Goal: Check status: Check status

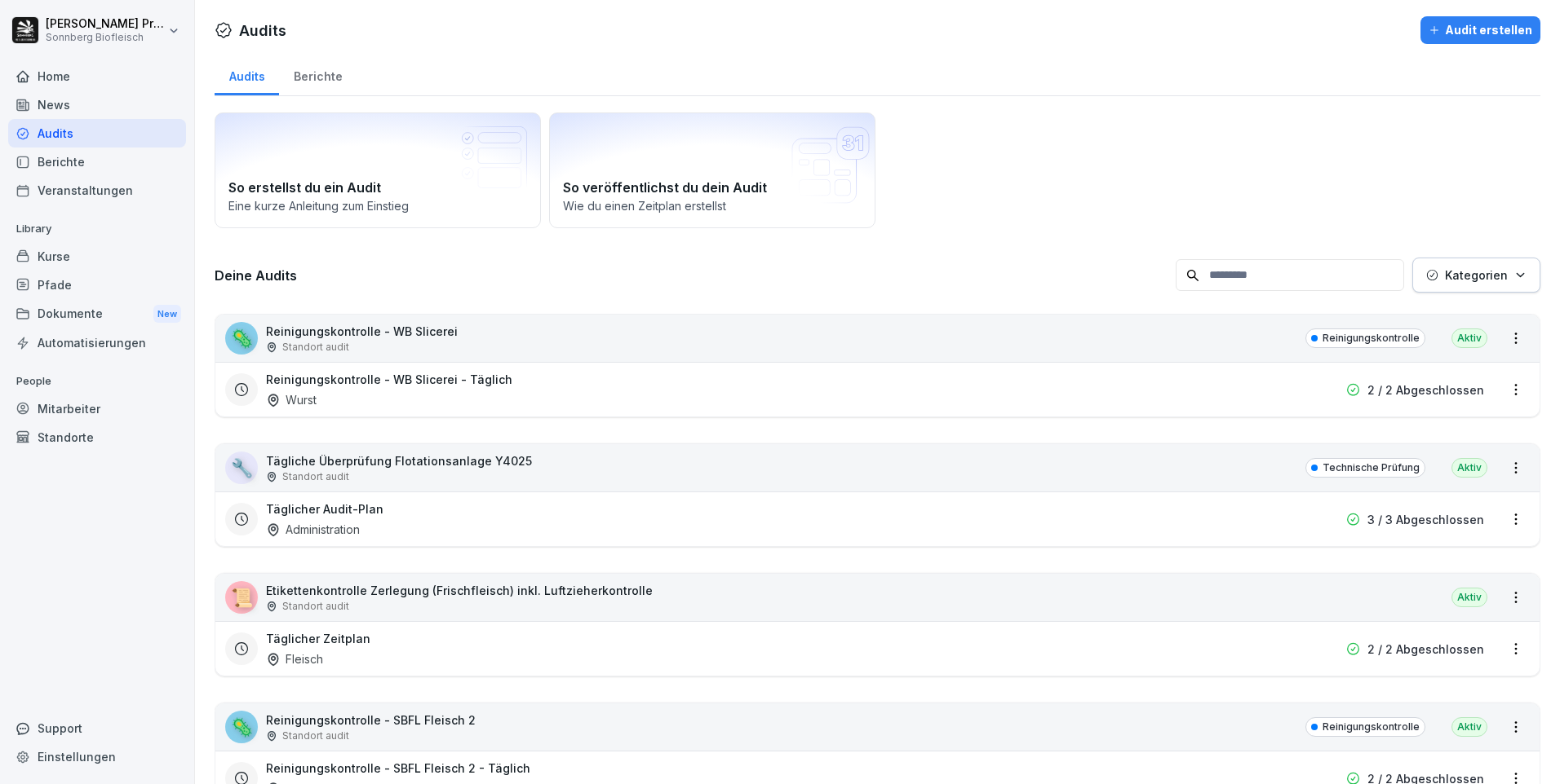
click at [1232, 259] on input at bounding box center [1290, 275] width 228 height 32
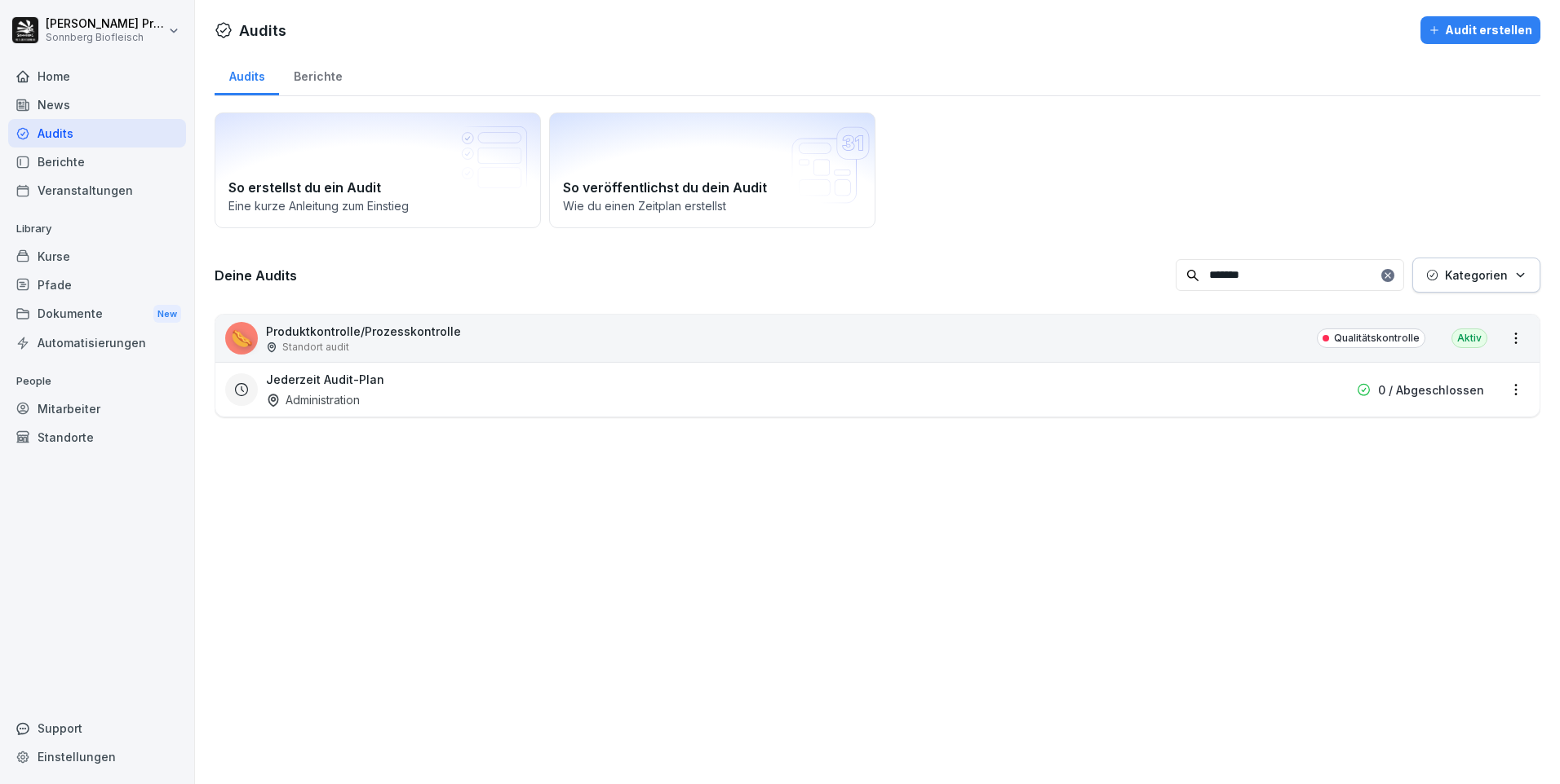
type input "*******"
click at [551, 333] on div "🌭 Produktkontrolle/Prozesskontrolle Standort audit Qualitätskontrolle Aktiv" at bounding box center [877, 338] width 1324 height 47
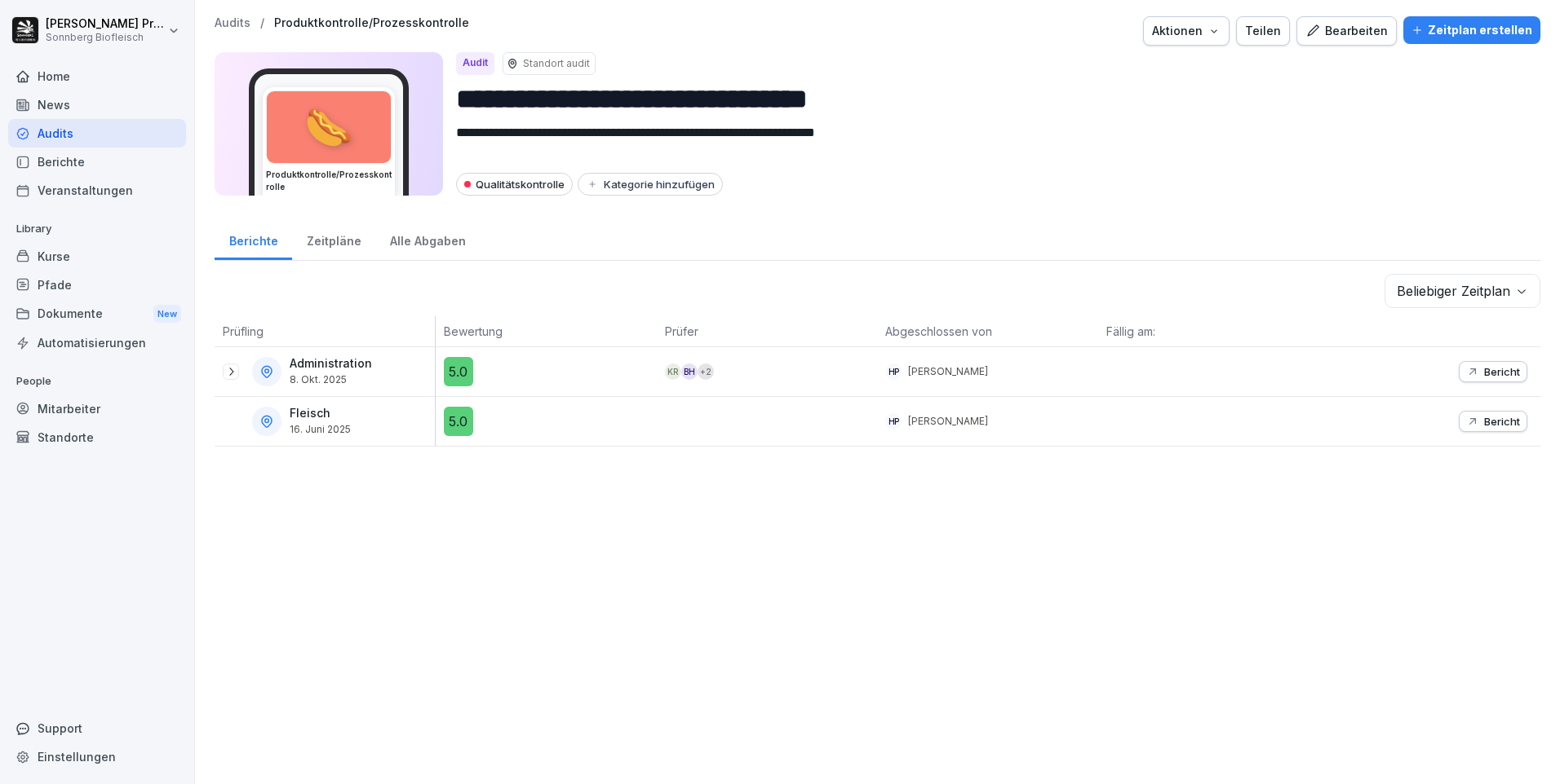
click at [551, 333] on p "Bewertung" at bounding box center [546, 332] width 205 height 18
click at [234, 373] on icon at bounding box center [230, 372] width 13 height 13
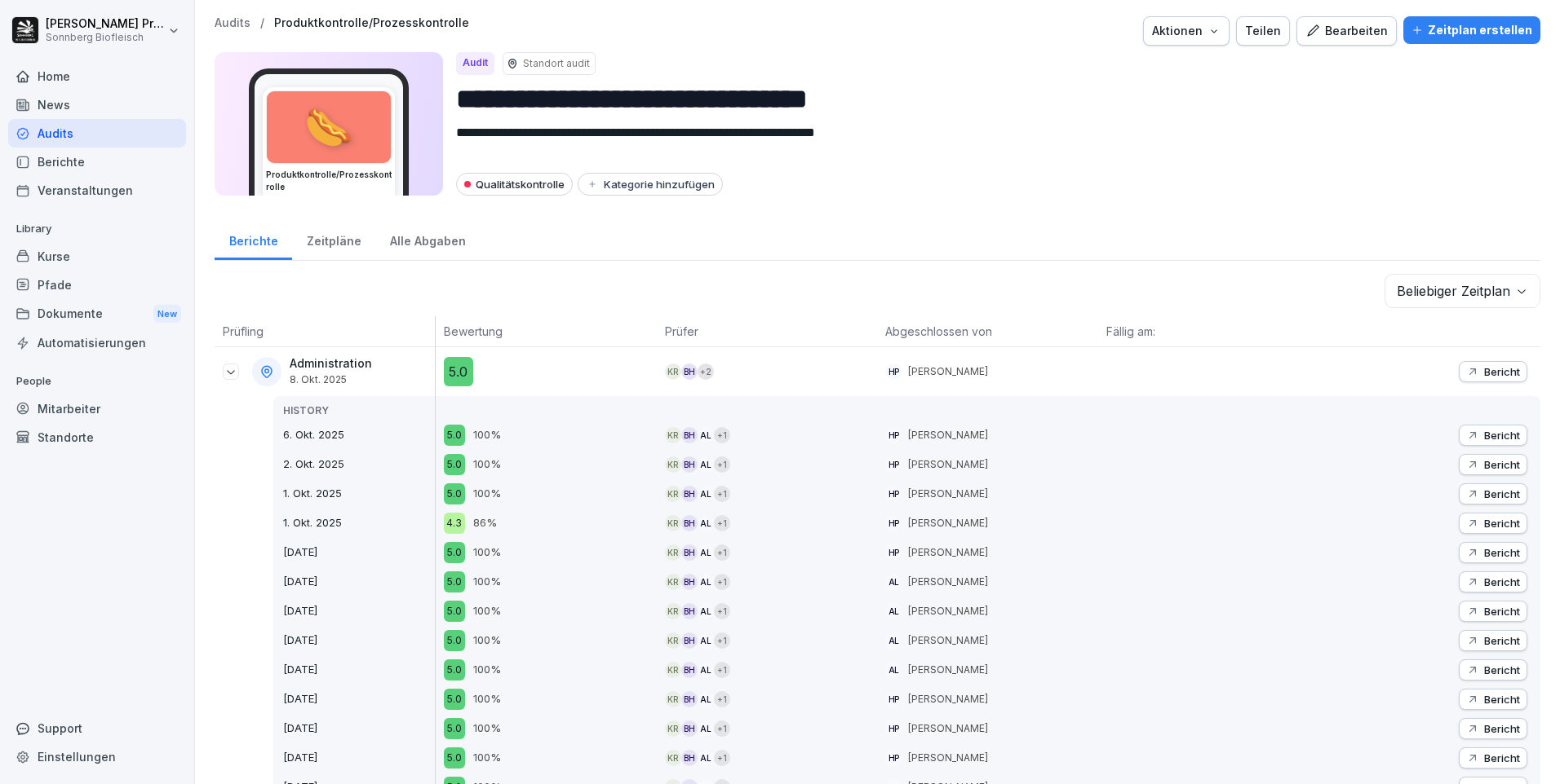
click at [414, 241] on div "Alle Abgaben" at bounding box center [427, 239] width 104 height 42
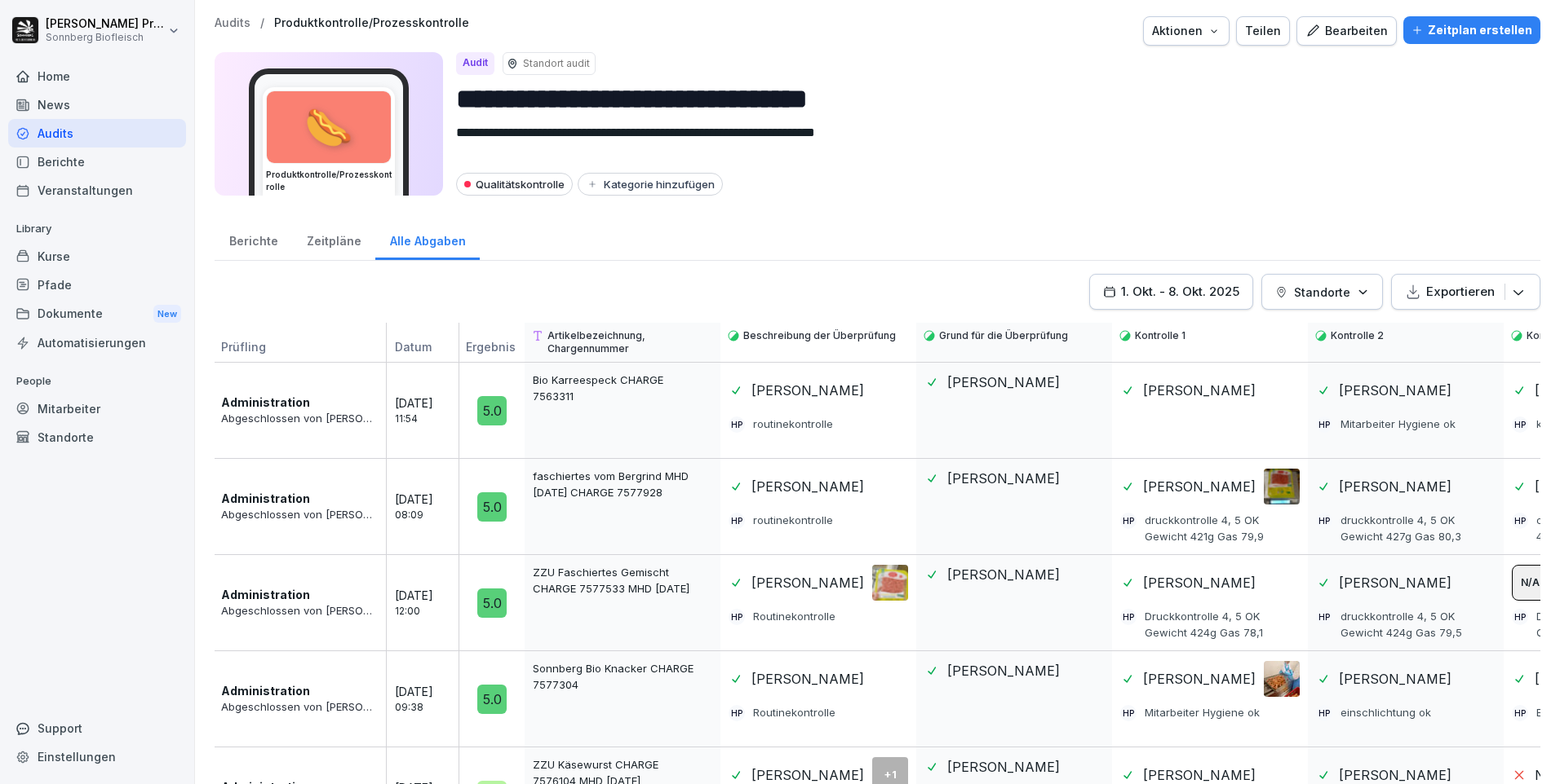
scroll to position [72, 0]
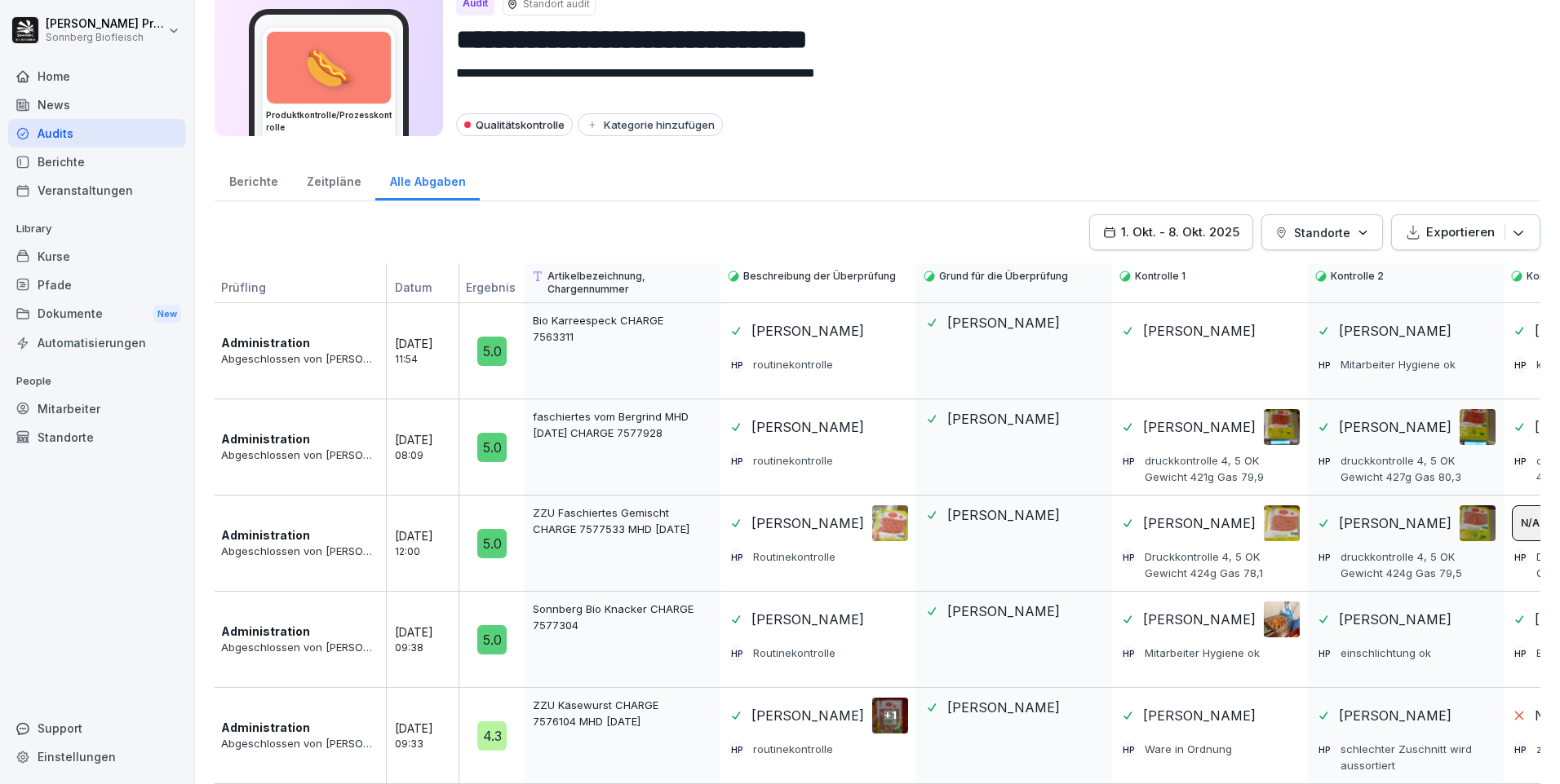
click at [256, 167] on div "Berichte" at bounding box center [253, 179] width 77 height 42
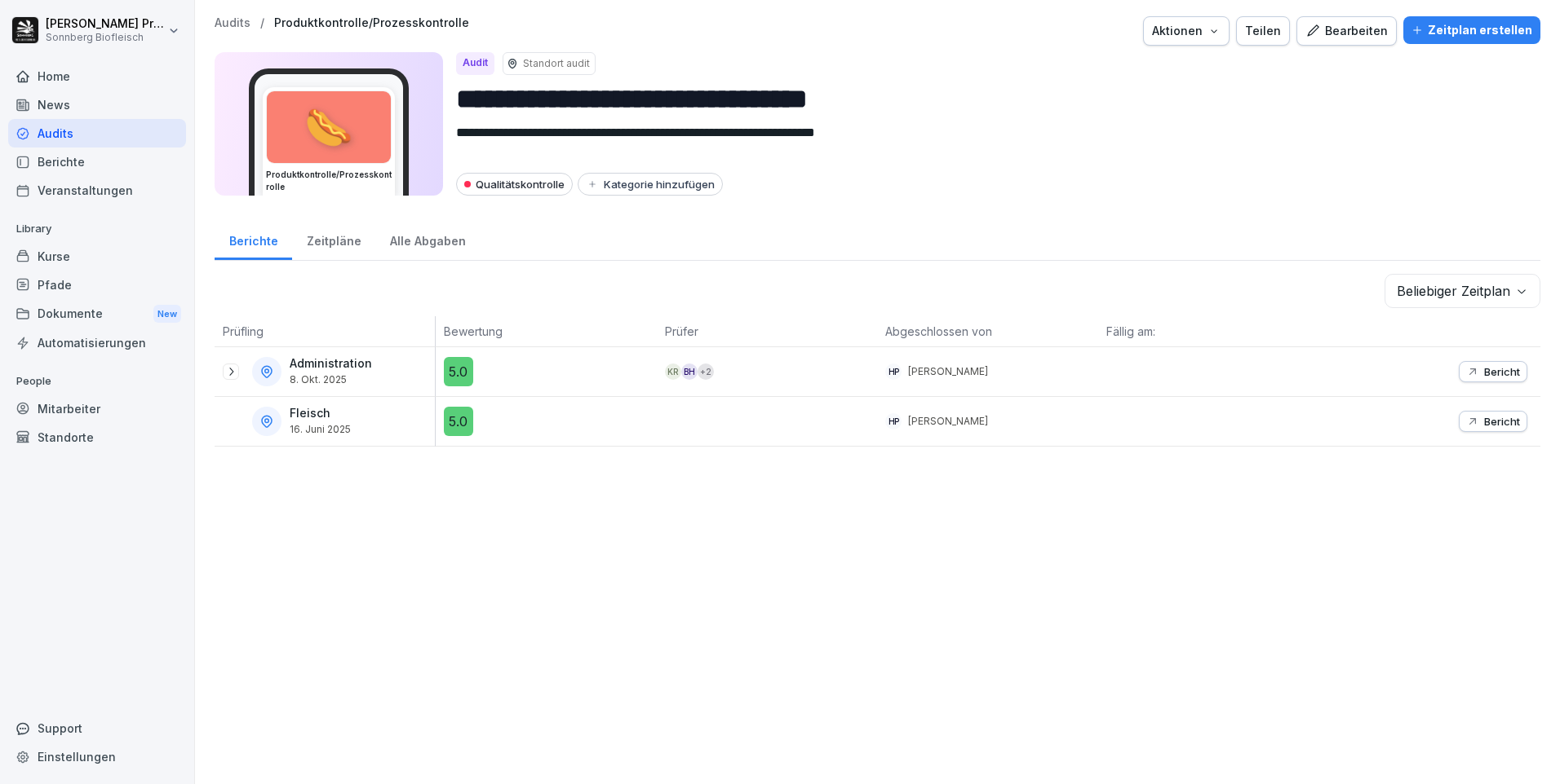
click at [1502, 371] on p "Bericht" at bounding box center [1501, 372] width 36 height 13
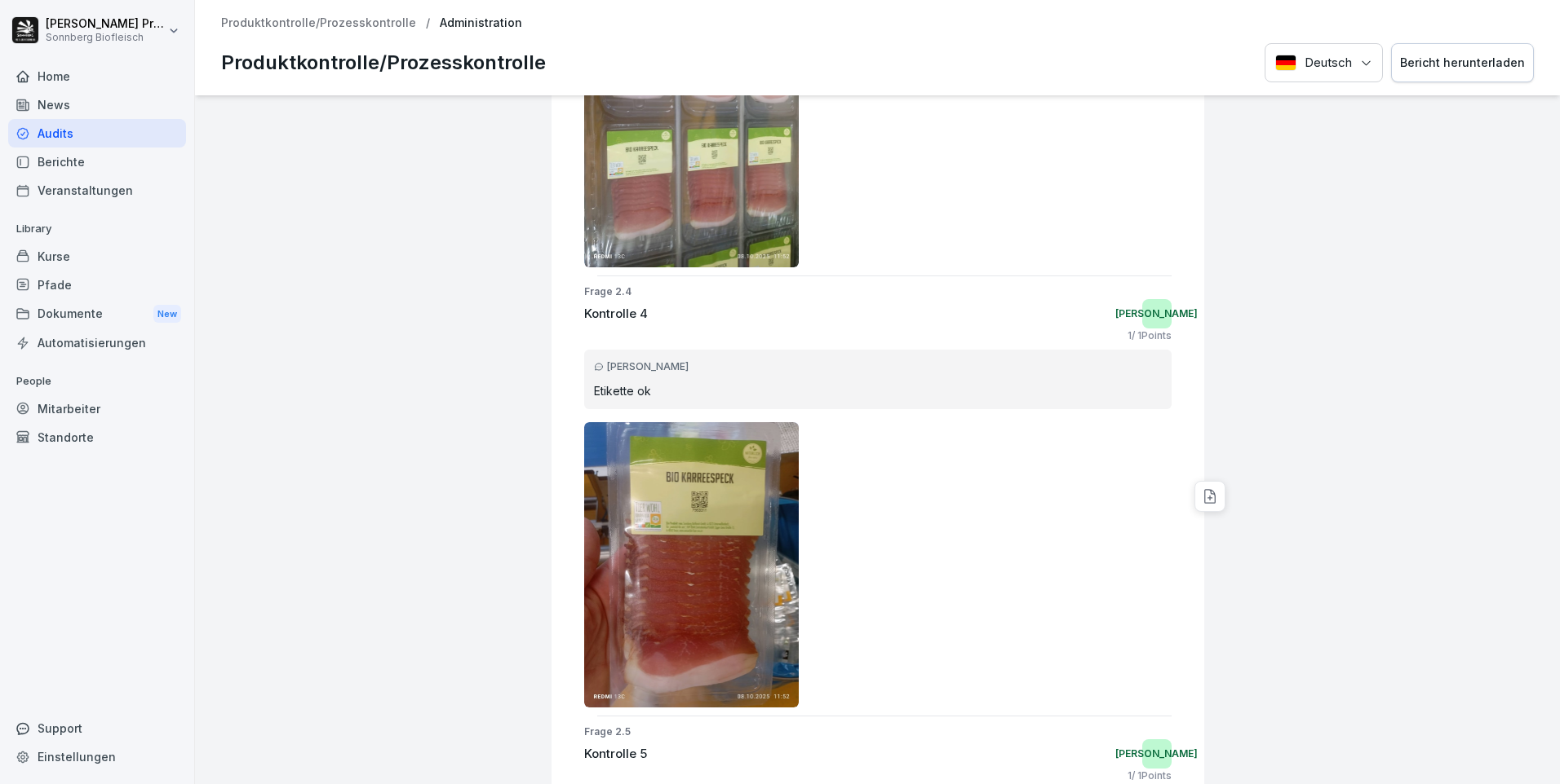
scroll to position [1574, 0]
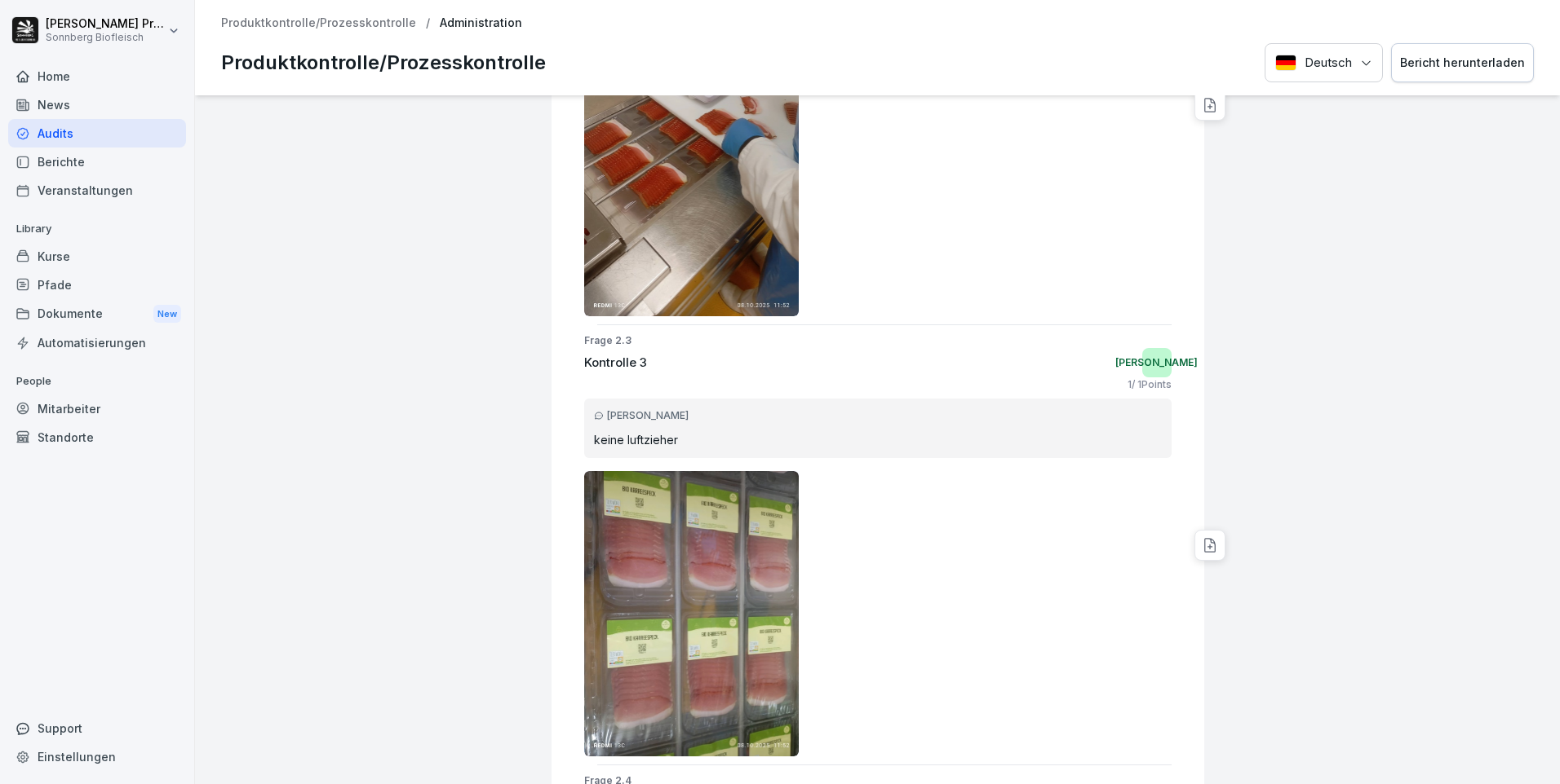
click at [1460, 56] on div "Bericht herunterladen" at bounding box center [1462, 62] width 125 height 18
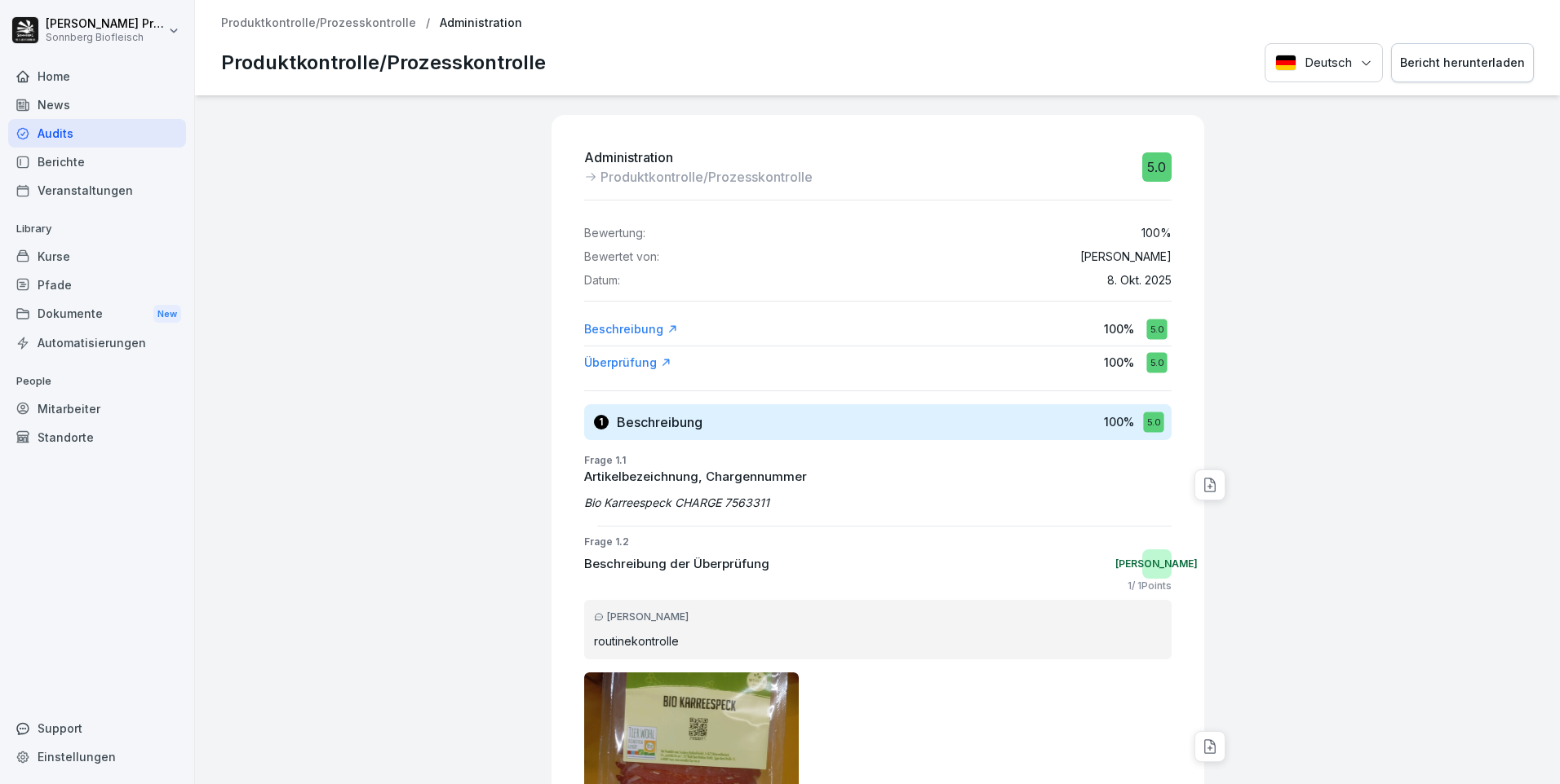
click at [301, 20] on p "Produktkontrolle/Prozesskontrolle" at bounding box center [319, 23] width 195 height 14
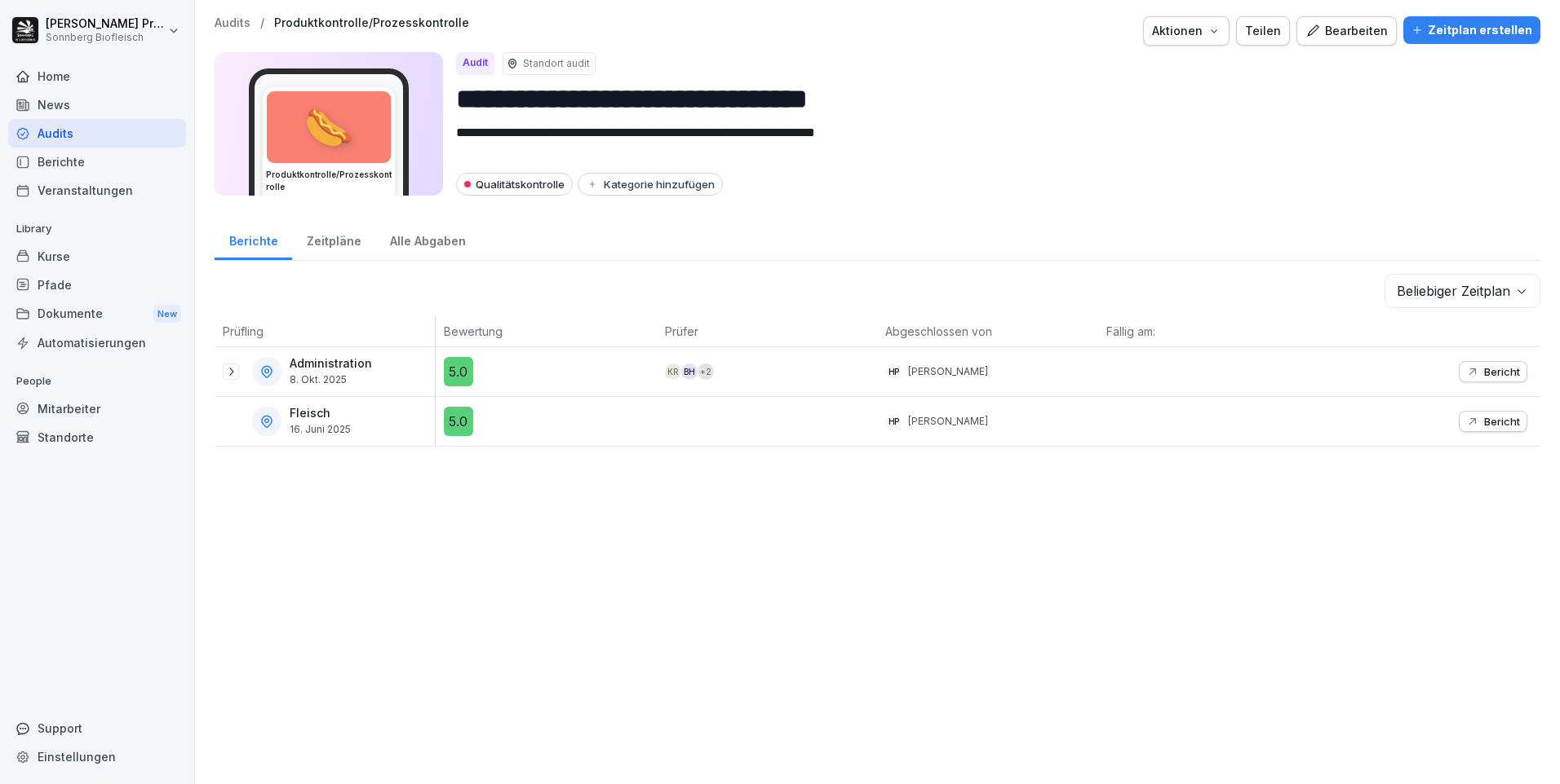
click at [230, 372] on icon at bounding box center [230, 372] width 13 height 13
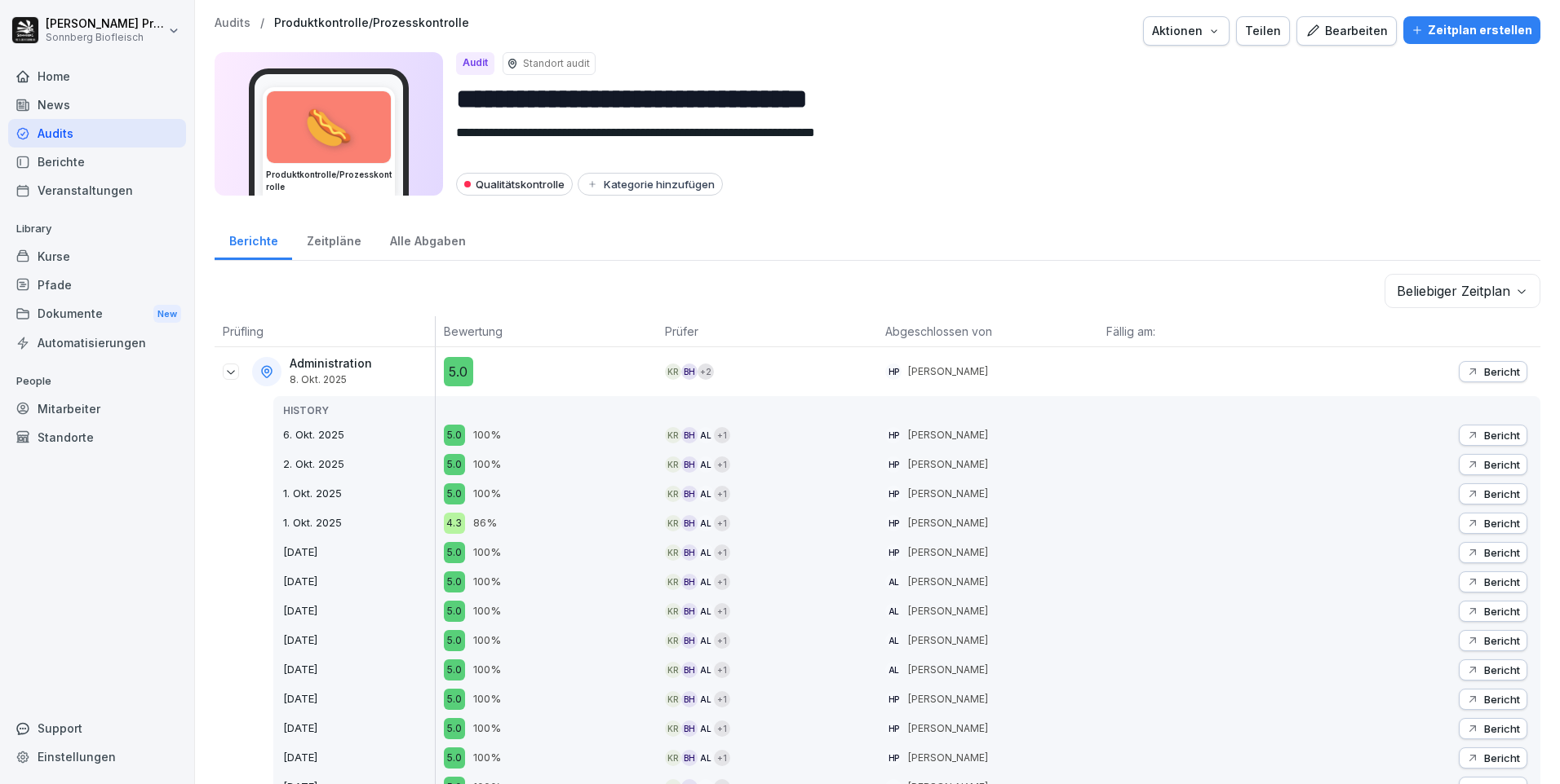
click at [1484, 461] on p "Bericht" at bounding box center [1501, 464] width 36 height 13
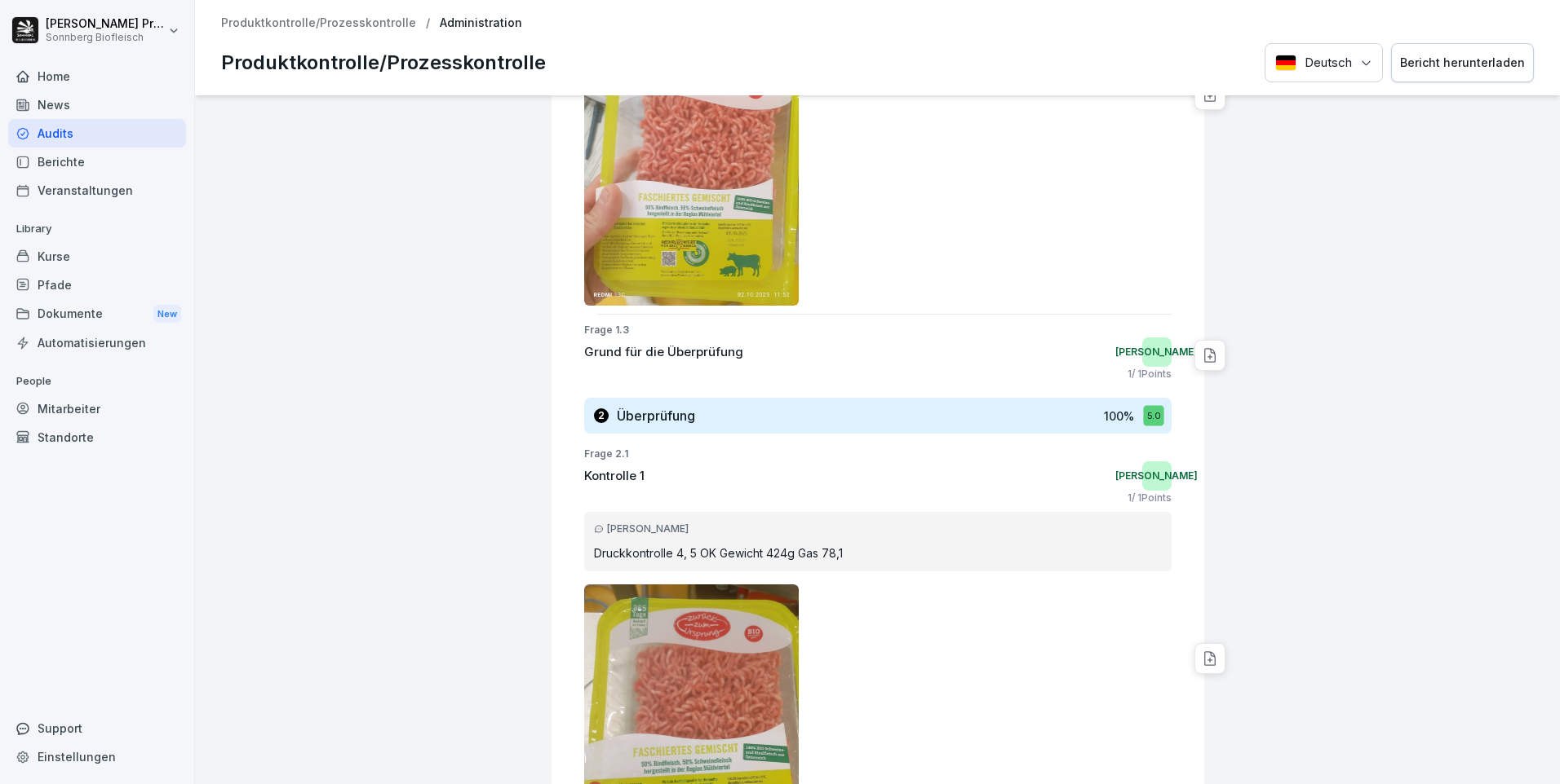
scroll to position [82, 0]
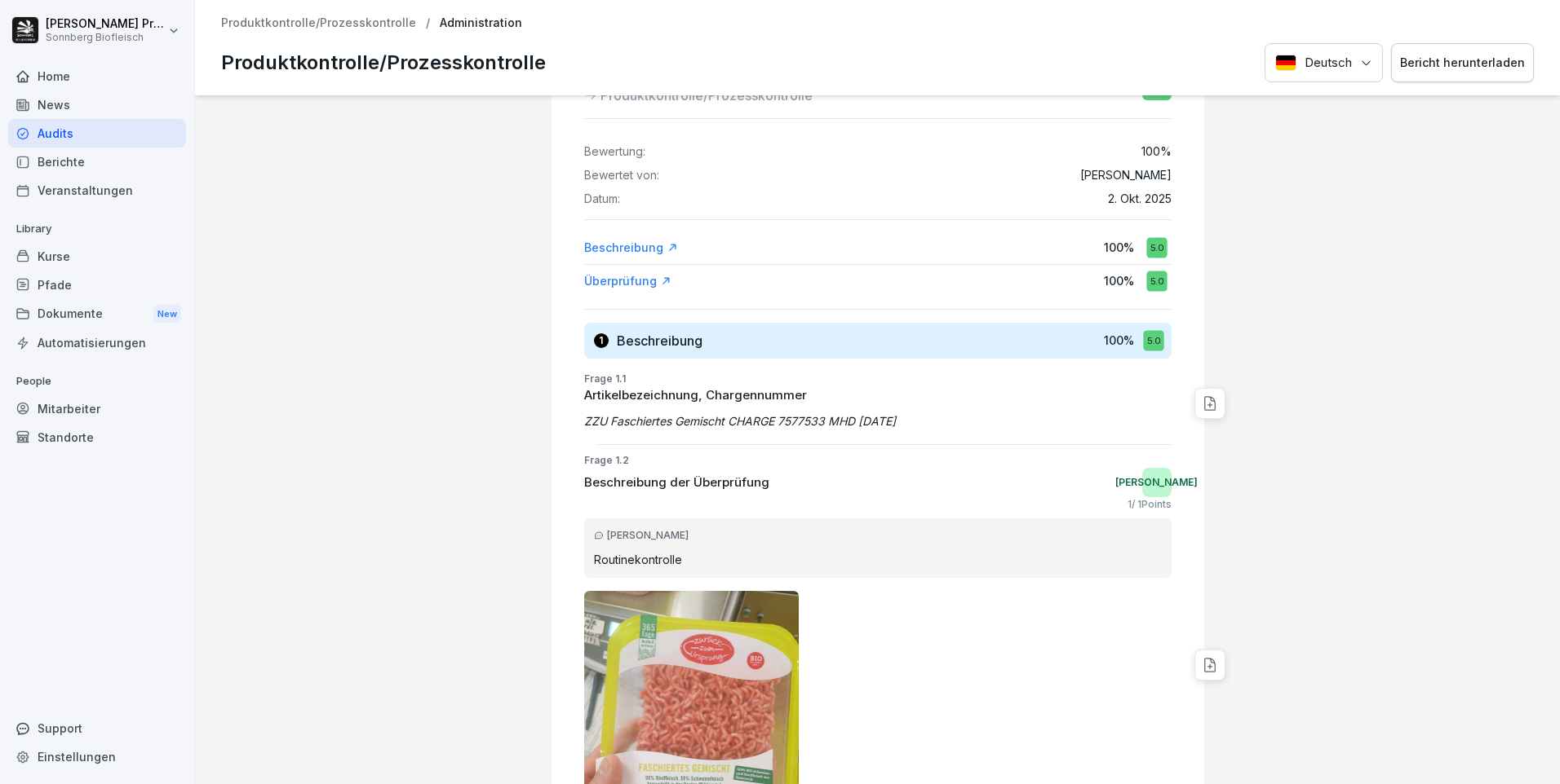
click at [320, 19] on p "Produktkontrolle/Prozesskontrolle" at bounding box center [319, 23] width 195 height 14
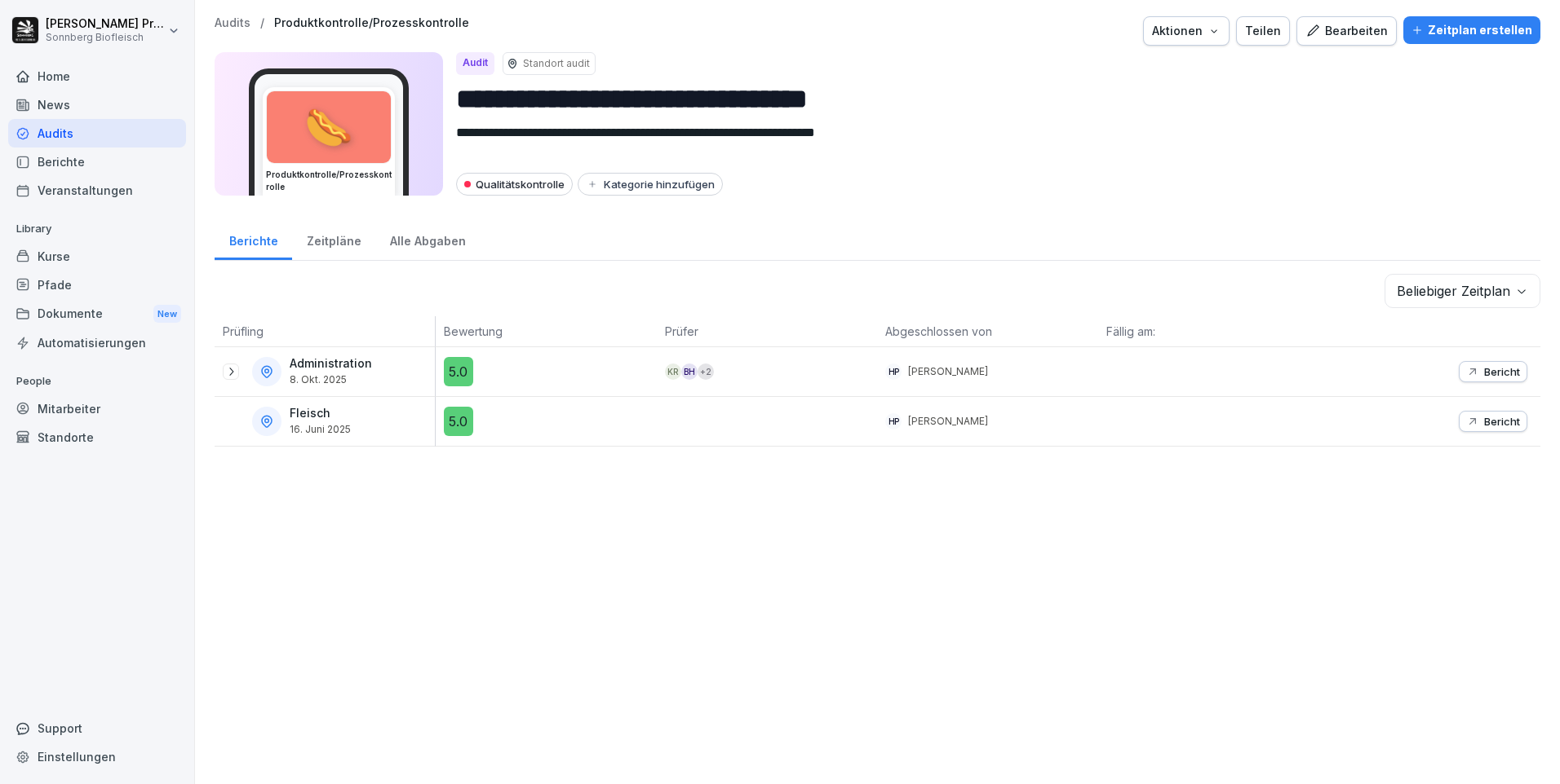
click at [226, 370] on icon at bounding box center [230, 372] width 13 height 13
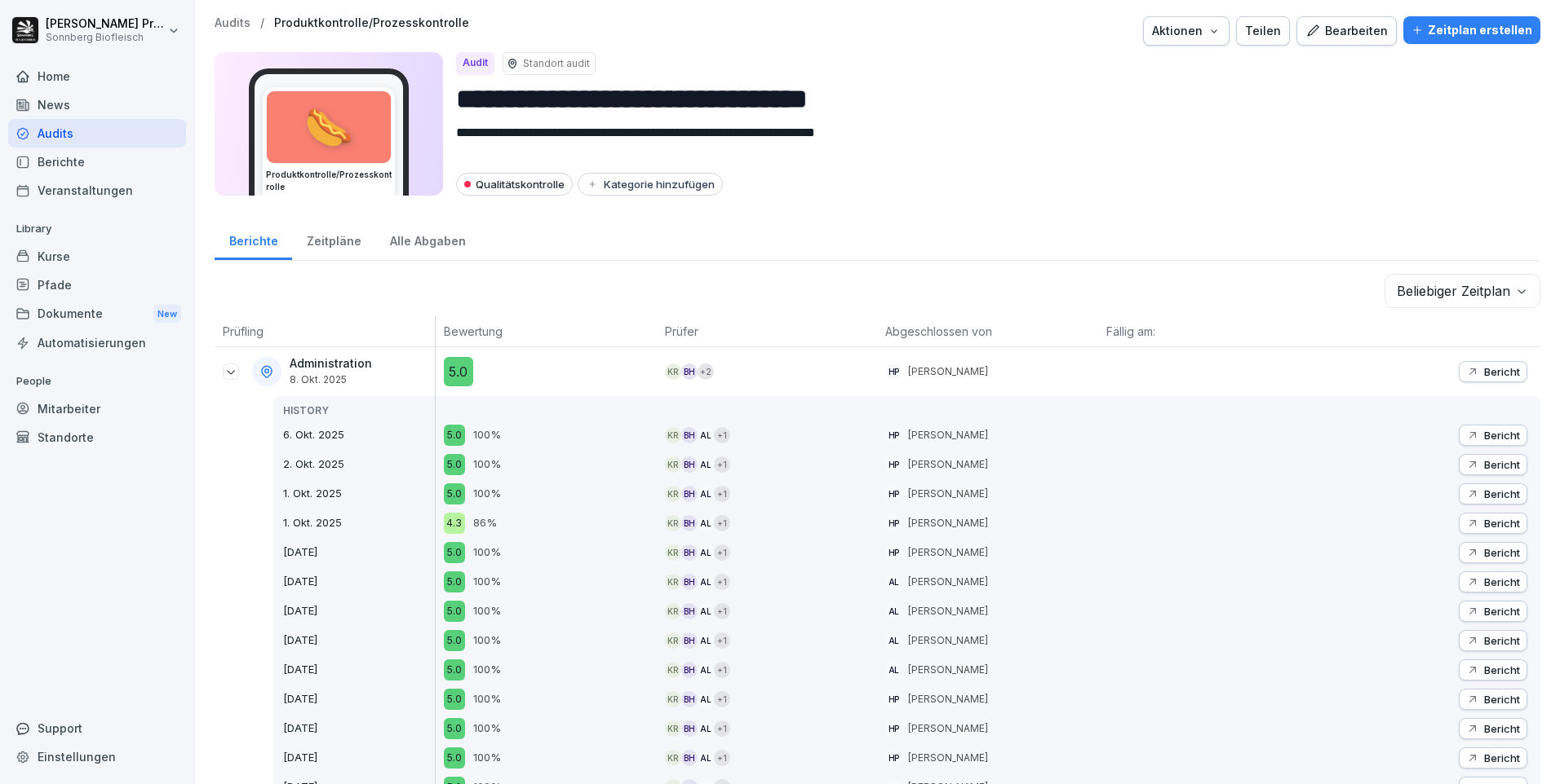
click at [1497, 525] on p "Bericht" at bounding box center [1501, 523] width 36 height 13
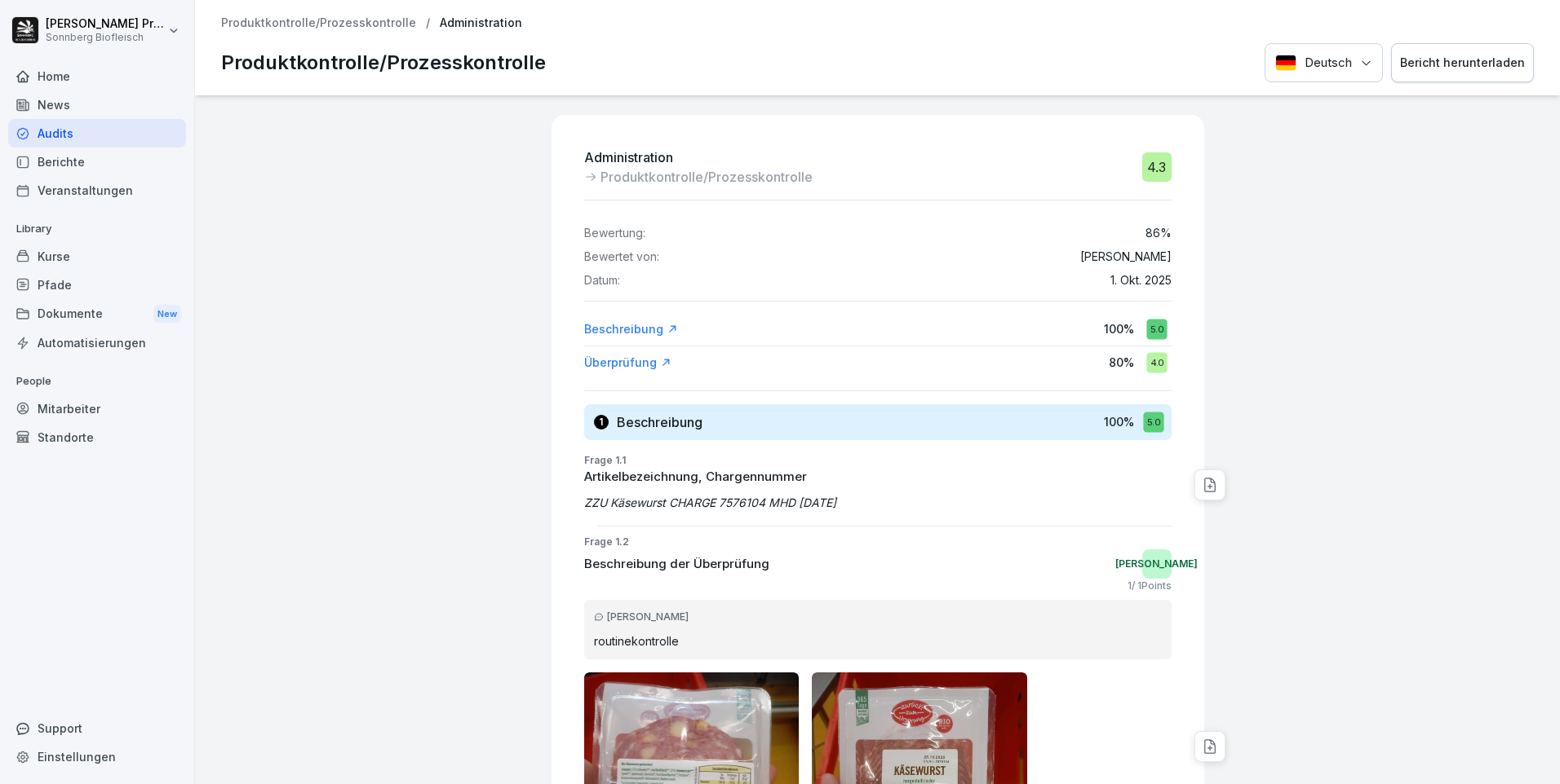
click at [260, 32] on div "Produktkontrolle/Prozesskontrolle / Administration Produktkontrolle/Prozesskont…" at bounding box center [877, 48] width 1365 height 96
click at [261, 28] on p "Produktkontrolle/Prozesskontrolle" at bounding box center [319, 23] width 195 height 14
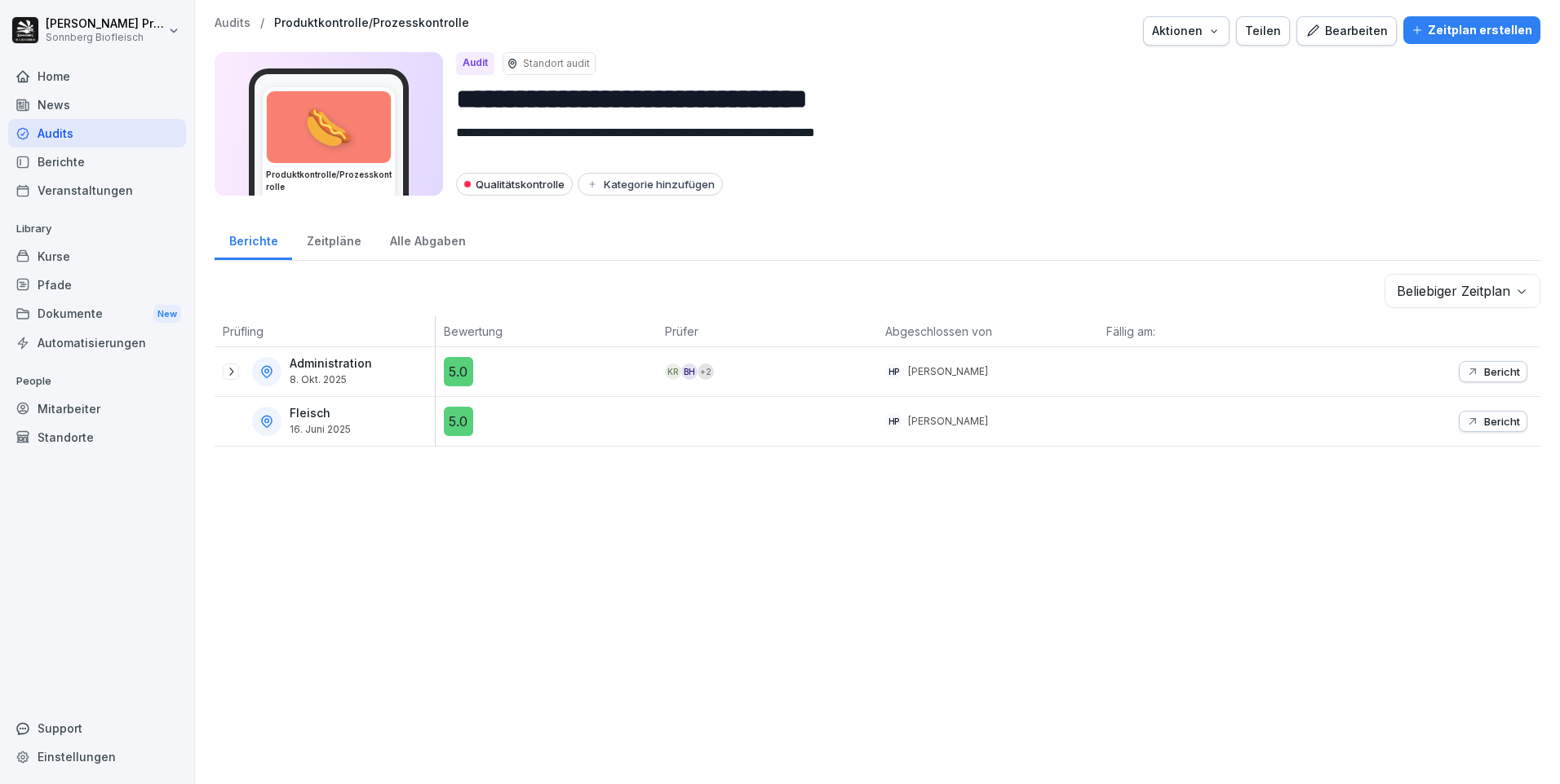
click at [226, 371] on icon at bounding box center [230, 372] width 13 height 13
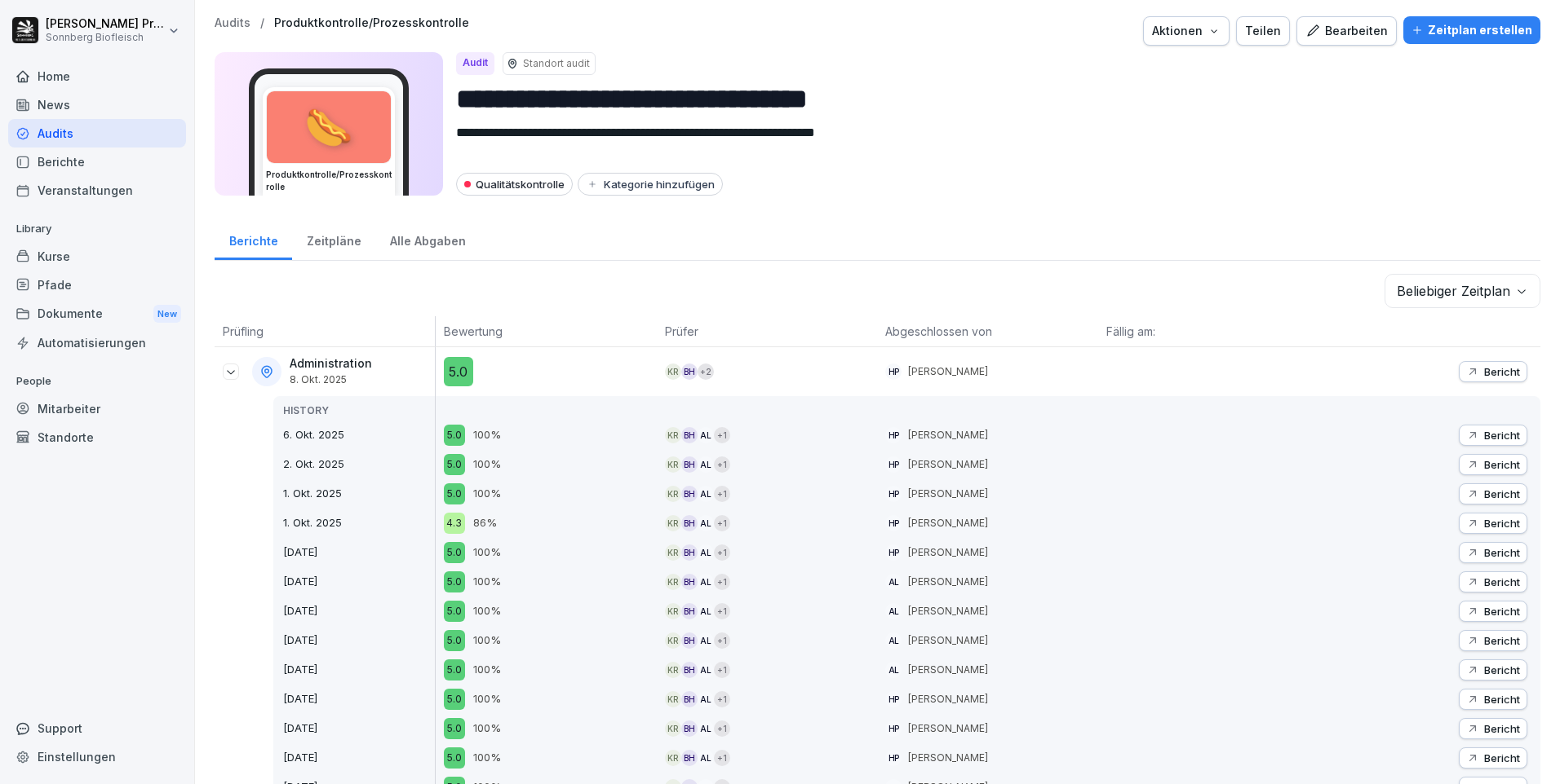
scroll to position [163, 0]
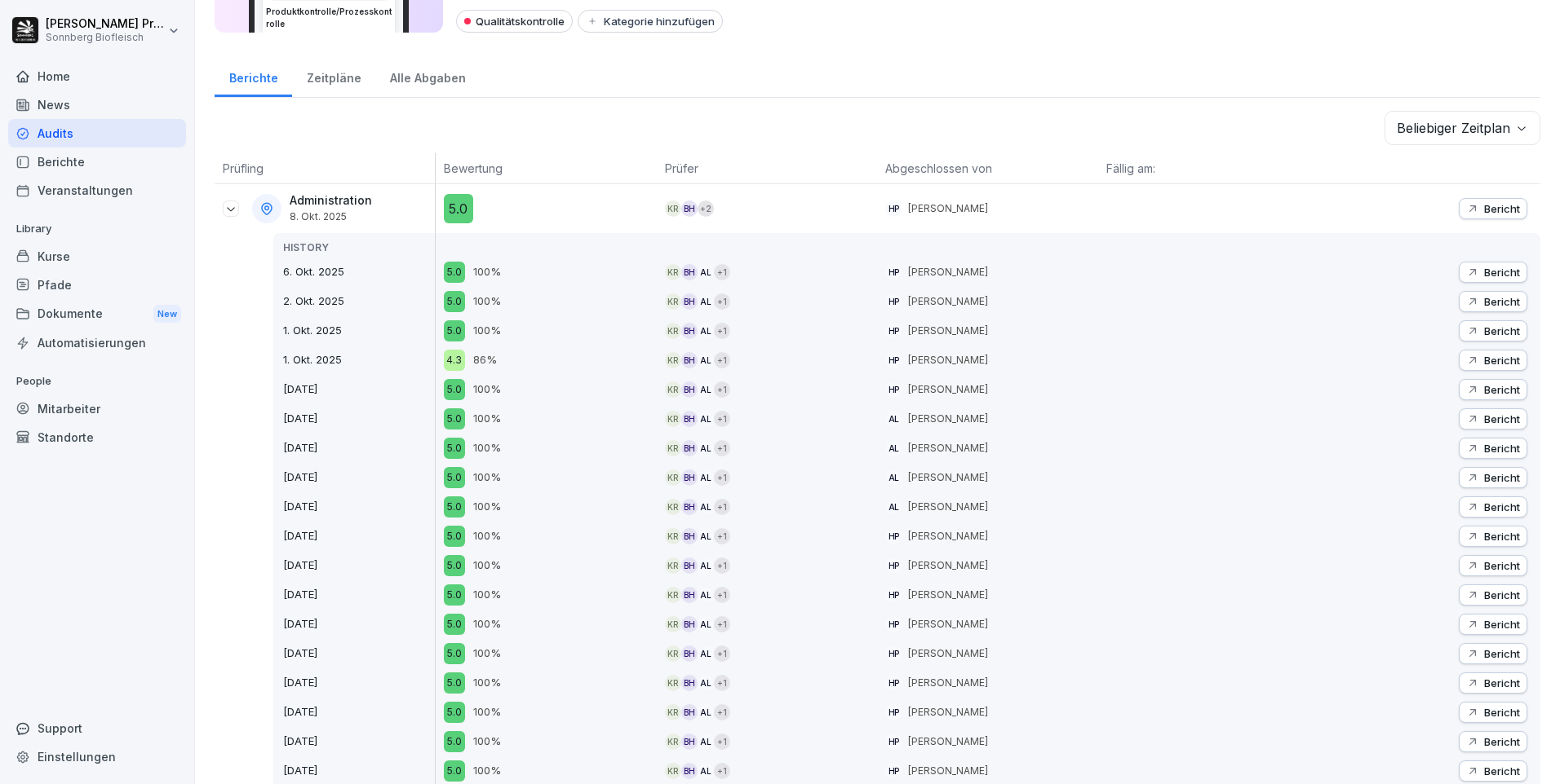
click at [1489, 415] on p "Bericht" at bounding box center [1501, 418] width 36 height 13
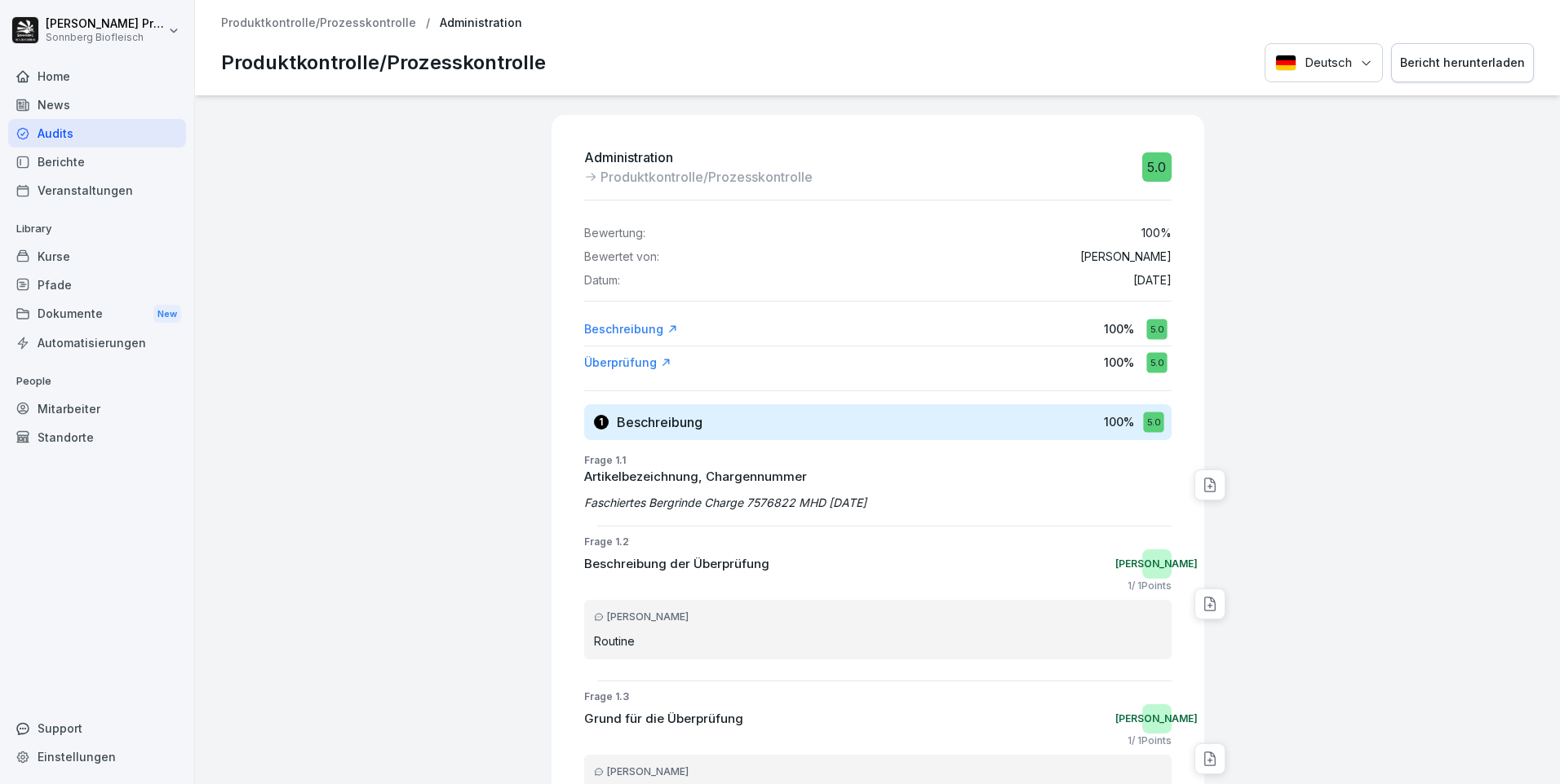
click at [1452, 62] on div "Bericht herunterladen" at bounding box center [1462, 62] width 125 height 18
click at [334, 18] on p "Produktkontrolle/Prozesskontrolle" at bounding box center [319, 23] width 195 height 14
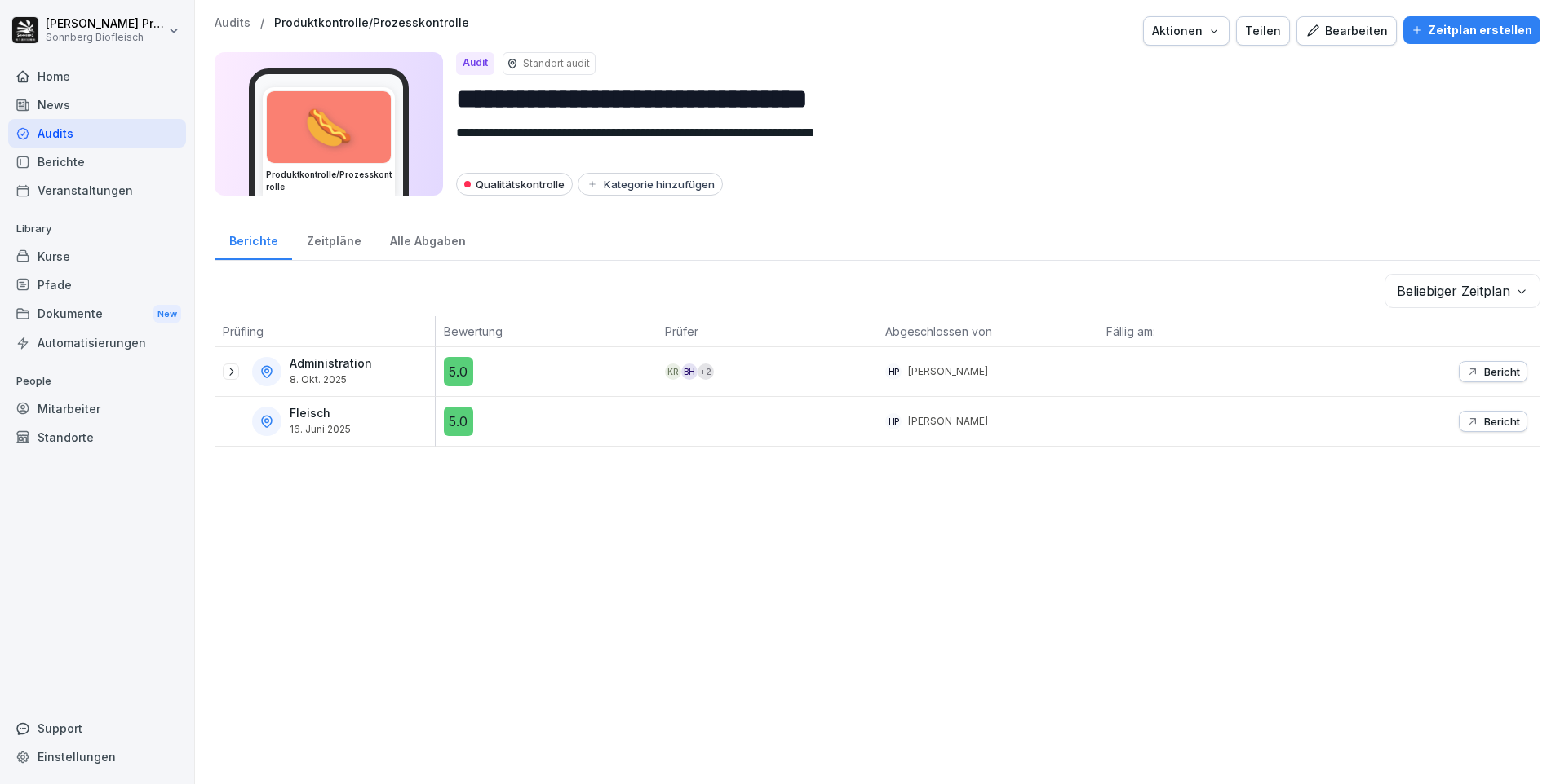
click at [232, 366] on icon at bounding box center [230, 372] width 13 height 13
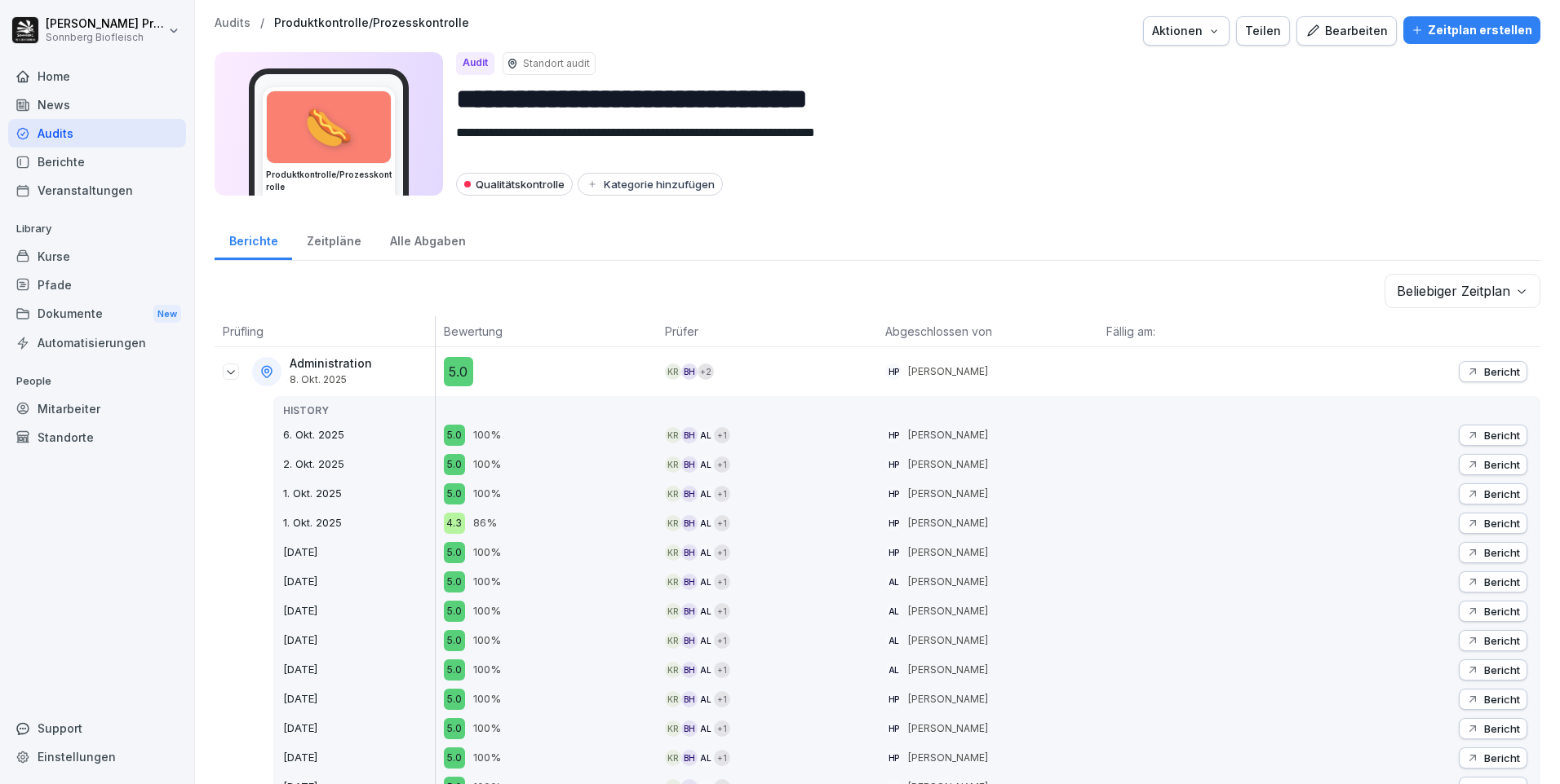
click at [434, 242] on div "Alle Abgaben" at bounding box center [427, 239] width 104 height 42
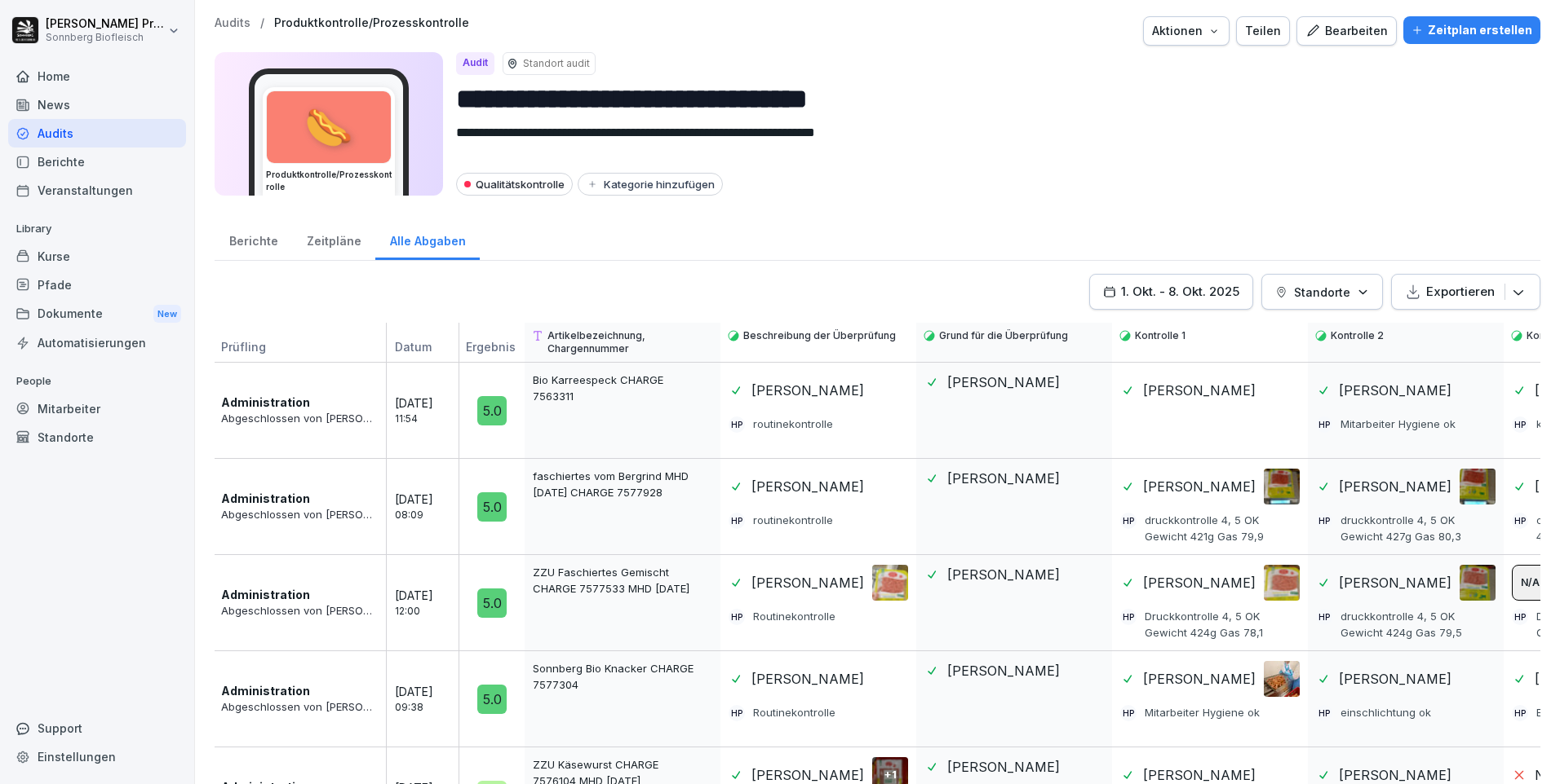
scroll to position [72, 0]
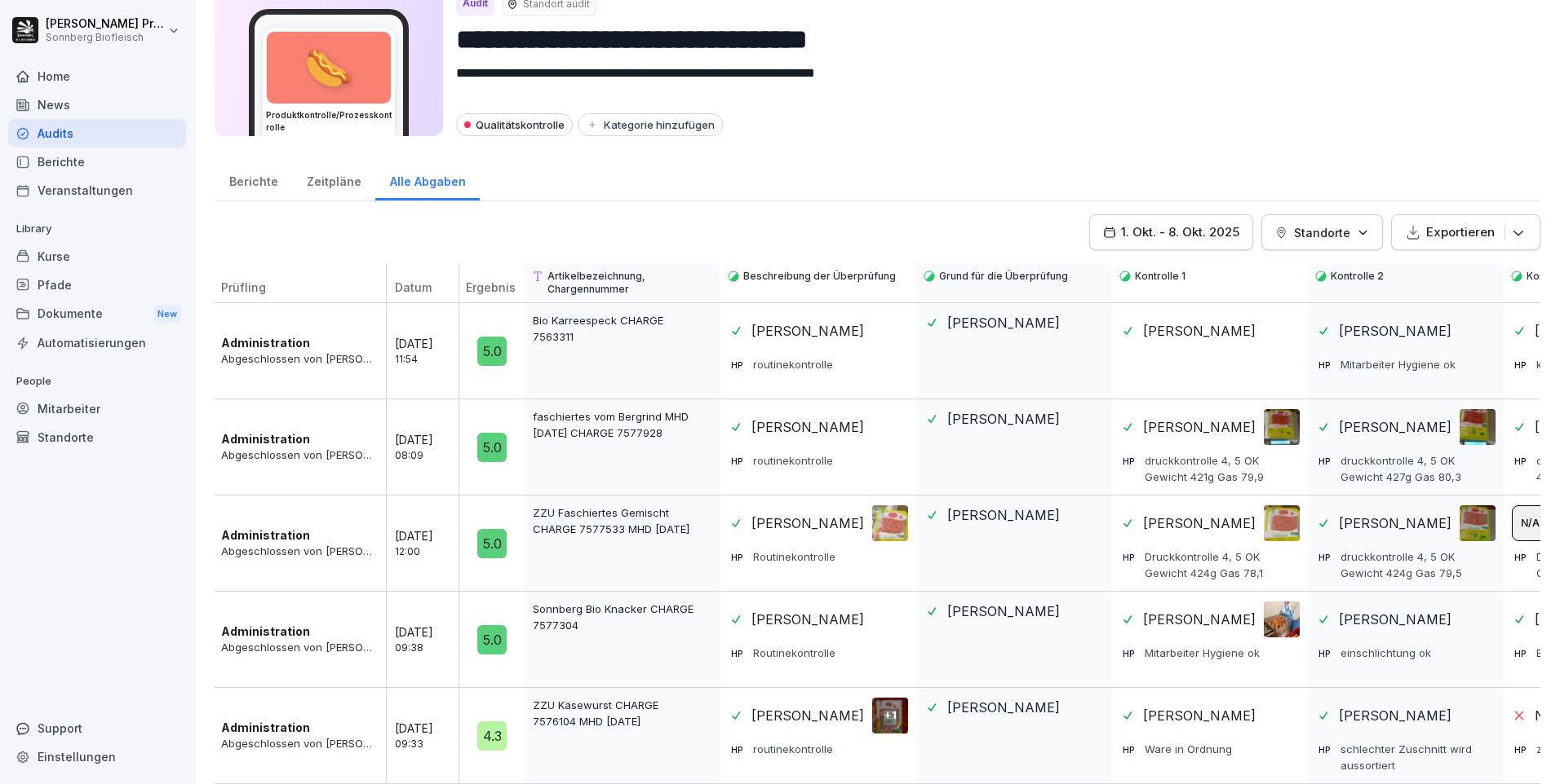
click at [1226, 223] on div "1. Okt. - 8. Okt. 2025" at bounding box center [1172, 232] width 137 height 18
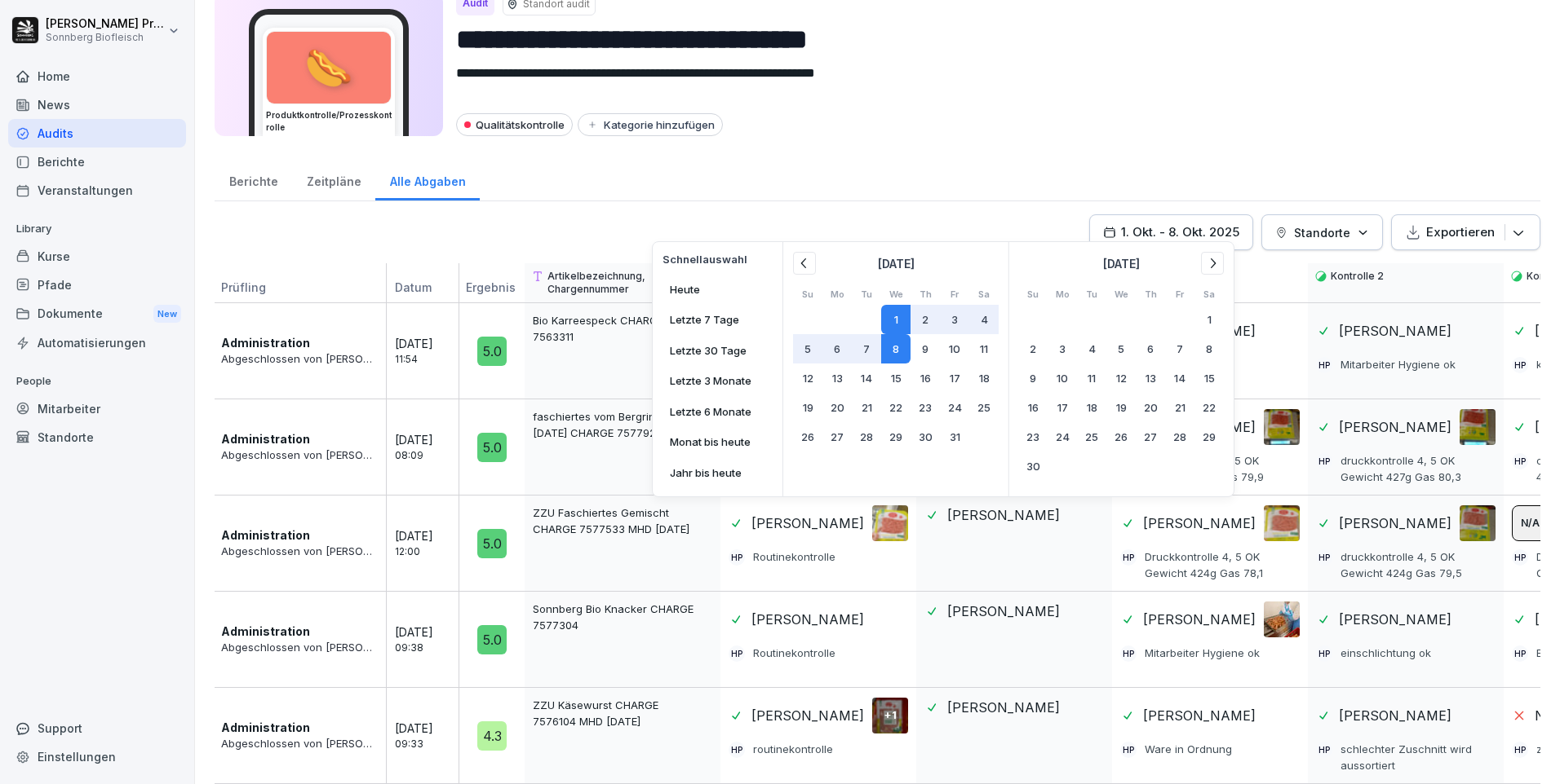
click at [804, 264] on icon at bounding box center [804, 263] width 17 height 17
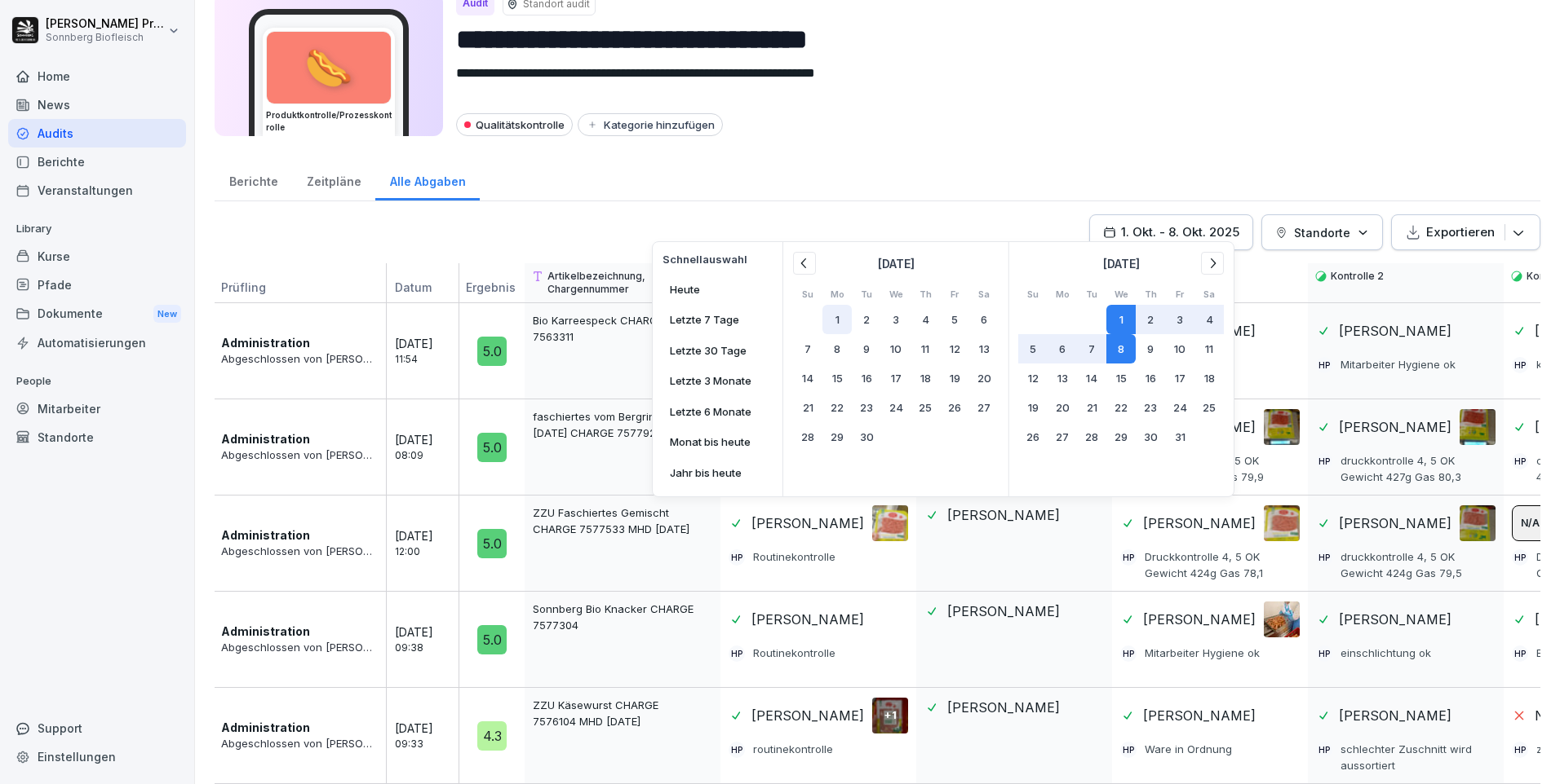
click at [831, 321] on button "1" at bounding box center [837, 320] width 29 height 29
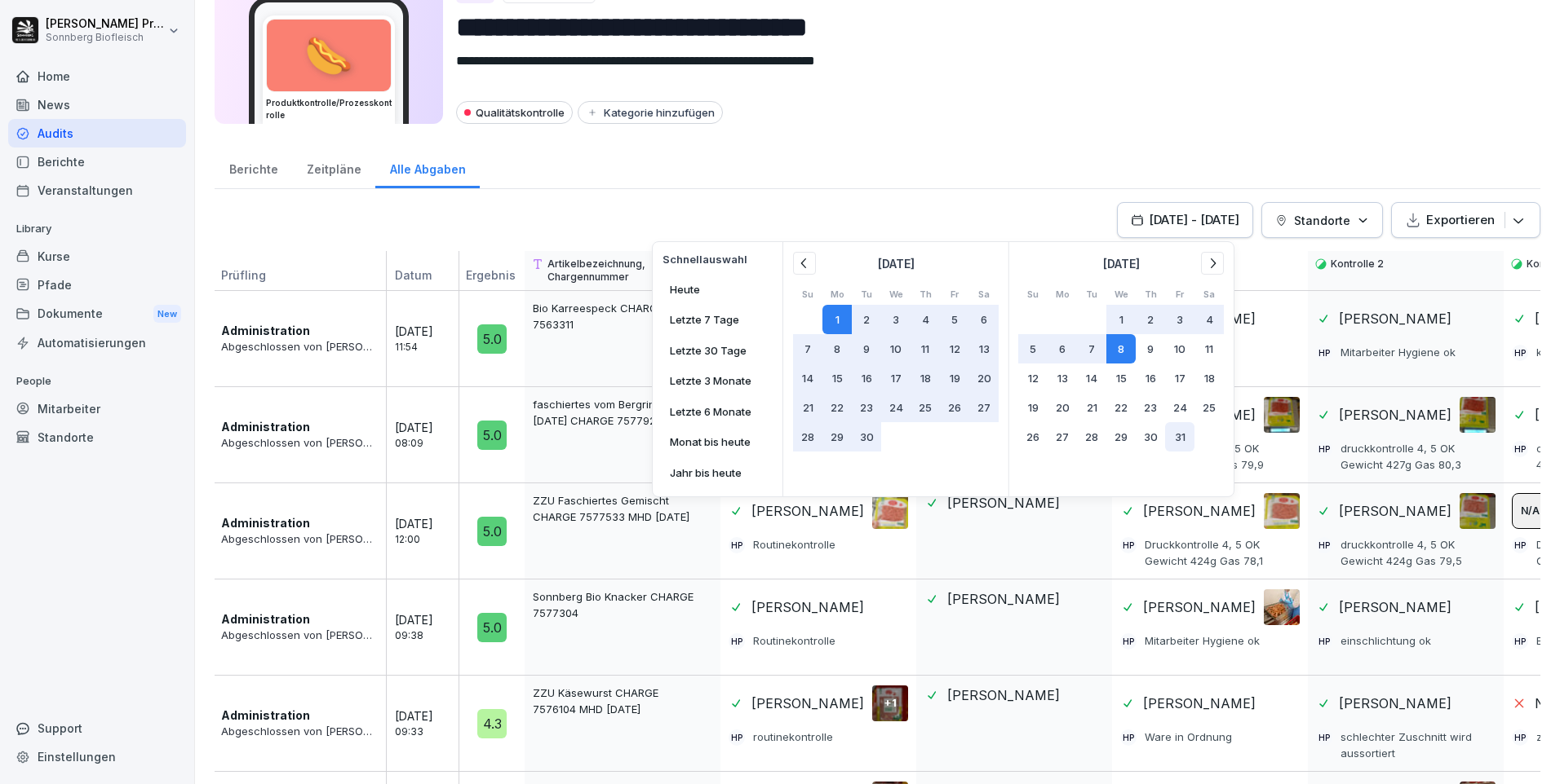
click at [1187, 437] on button "31" at bounding box center [1180, 437] width 29 height 29
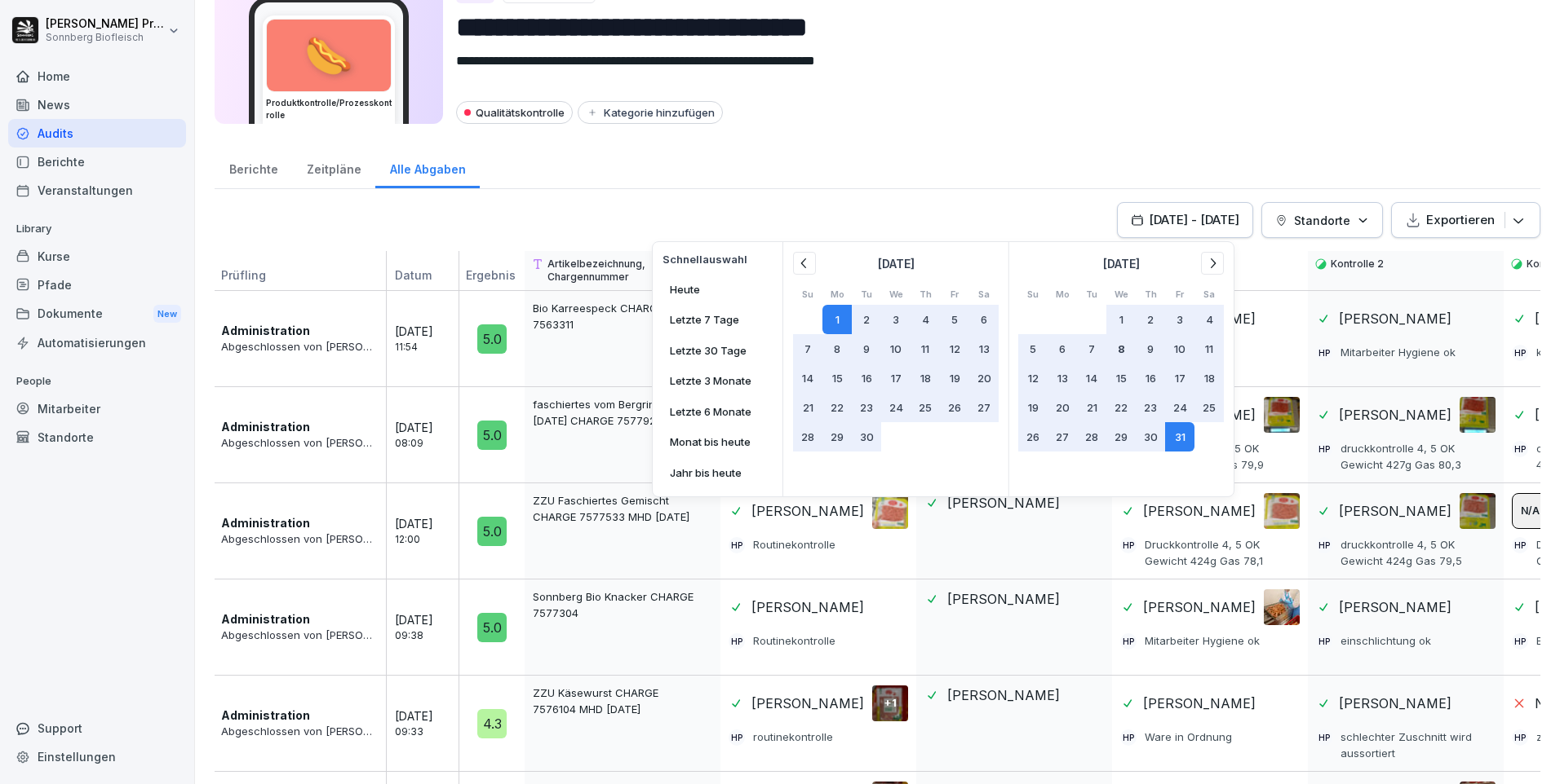
click at [1120, 347] on button "8" at bounding box center [1121, 349] width 29 height 29
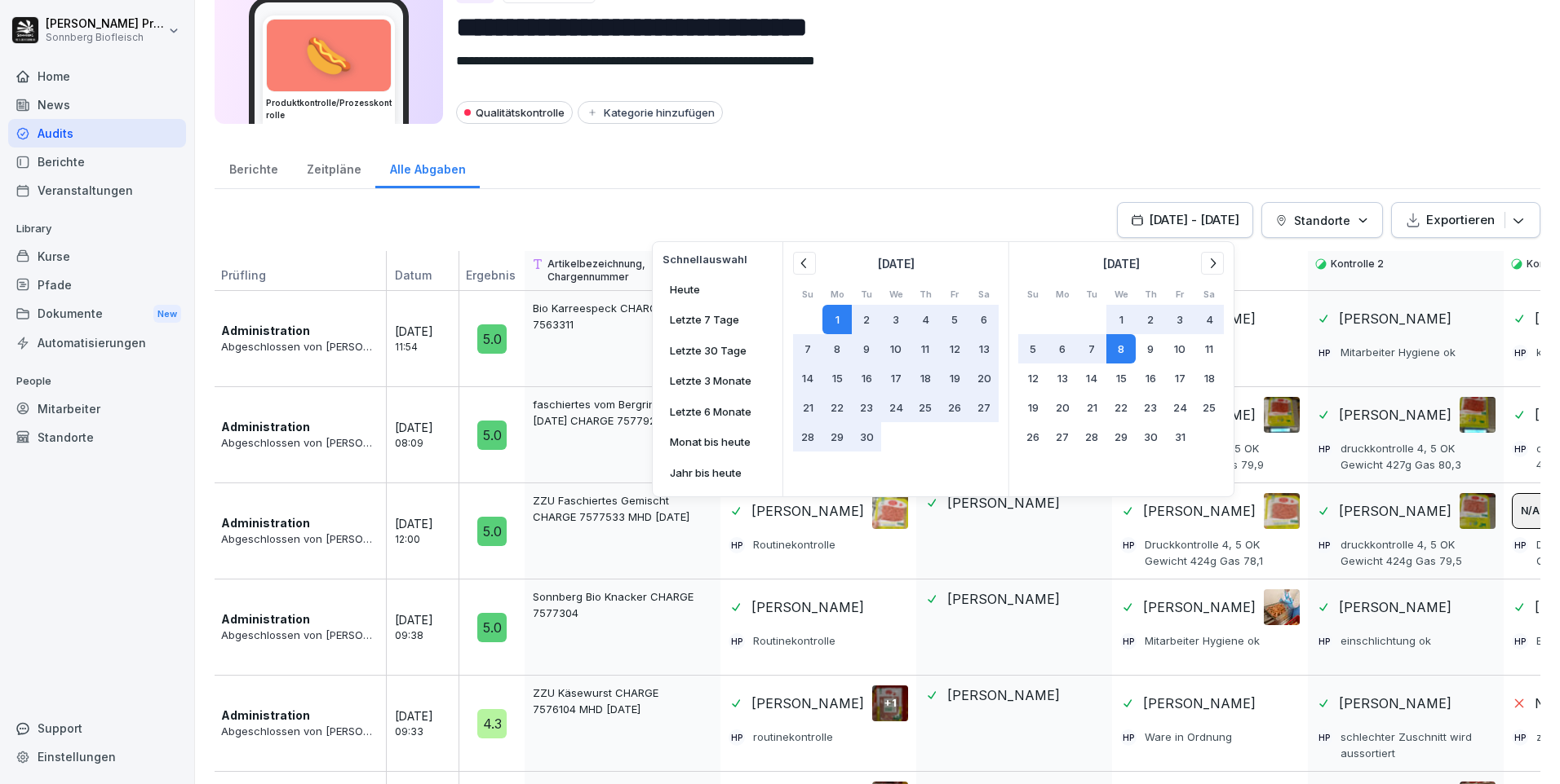
click at [1174, 232] on button "[DATE] - [DATE]" at bounding box center [1185, 219] width 137 height 36
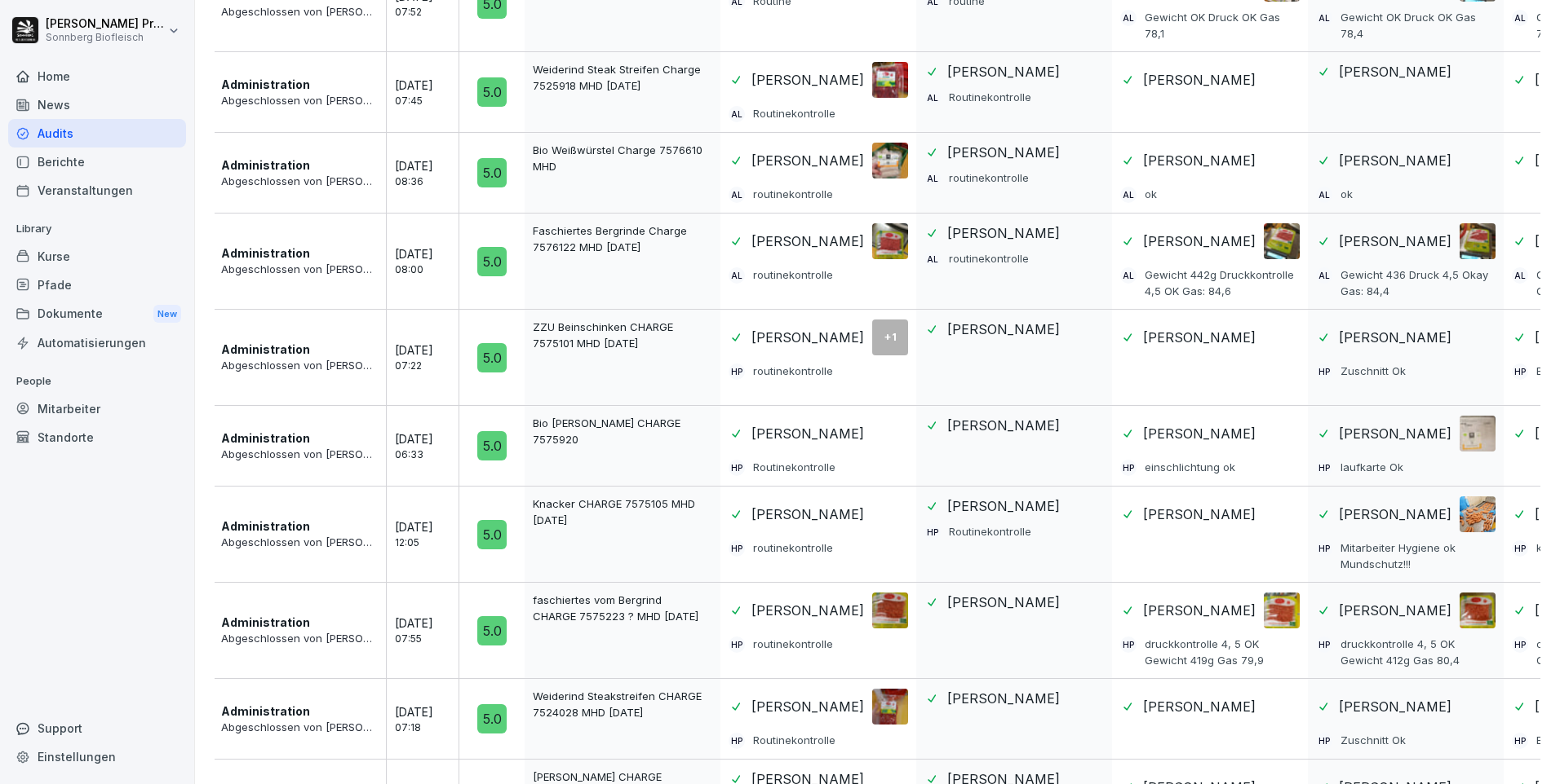
scroll to position [1038, 0]
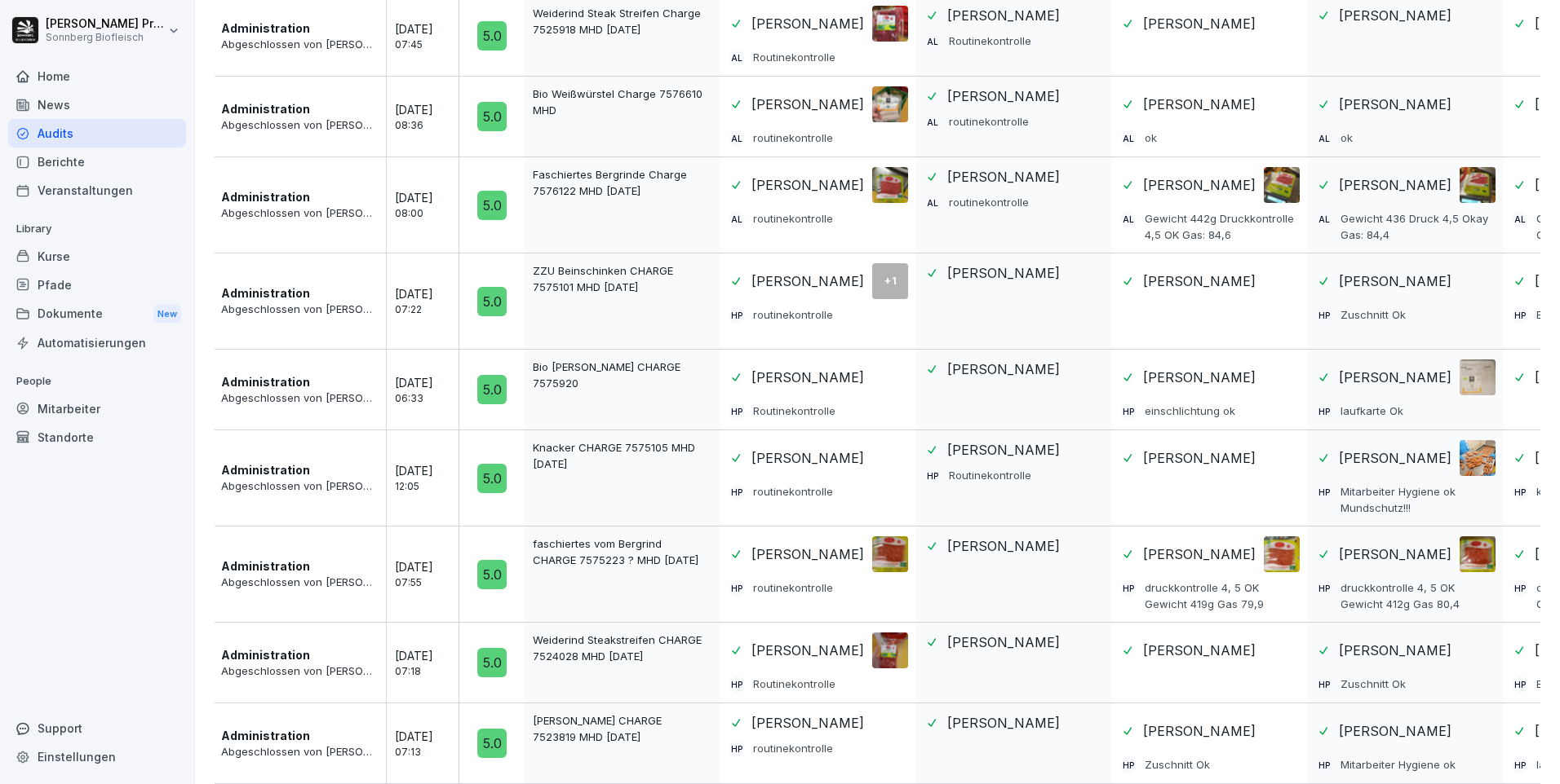
click at [641, 553] on p "faschiertes vom Bergrind CHARGE 7575223 ? MHD [DATE]" at bounding box center [618, 552] width 170 height 32
click at [890, 540] on div at bounding box center [890, 554] width 36 height 36
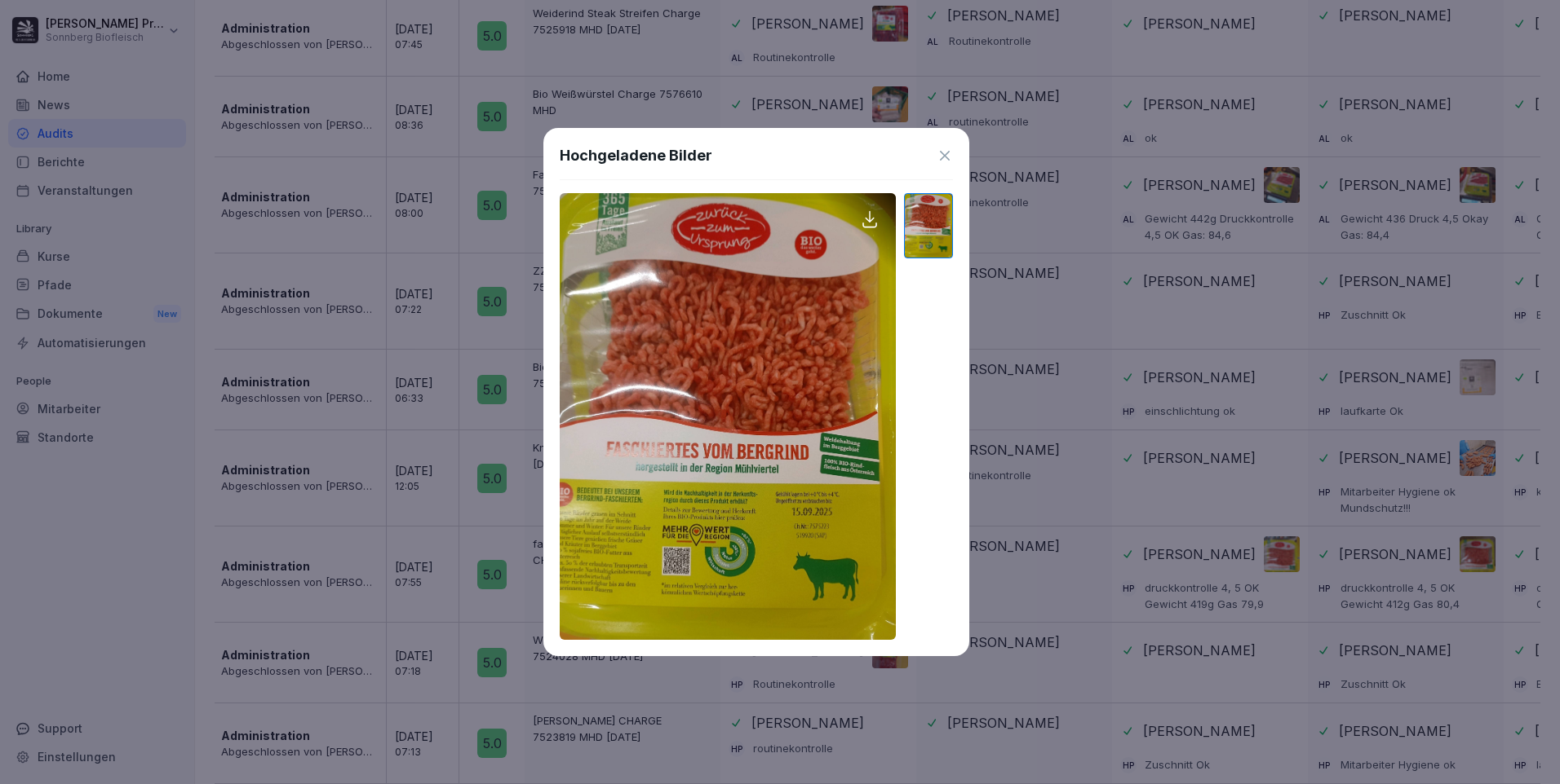
click at [949, 153] on icon at bounding box center [944, 155] width 17 height 17
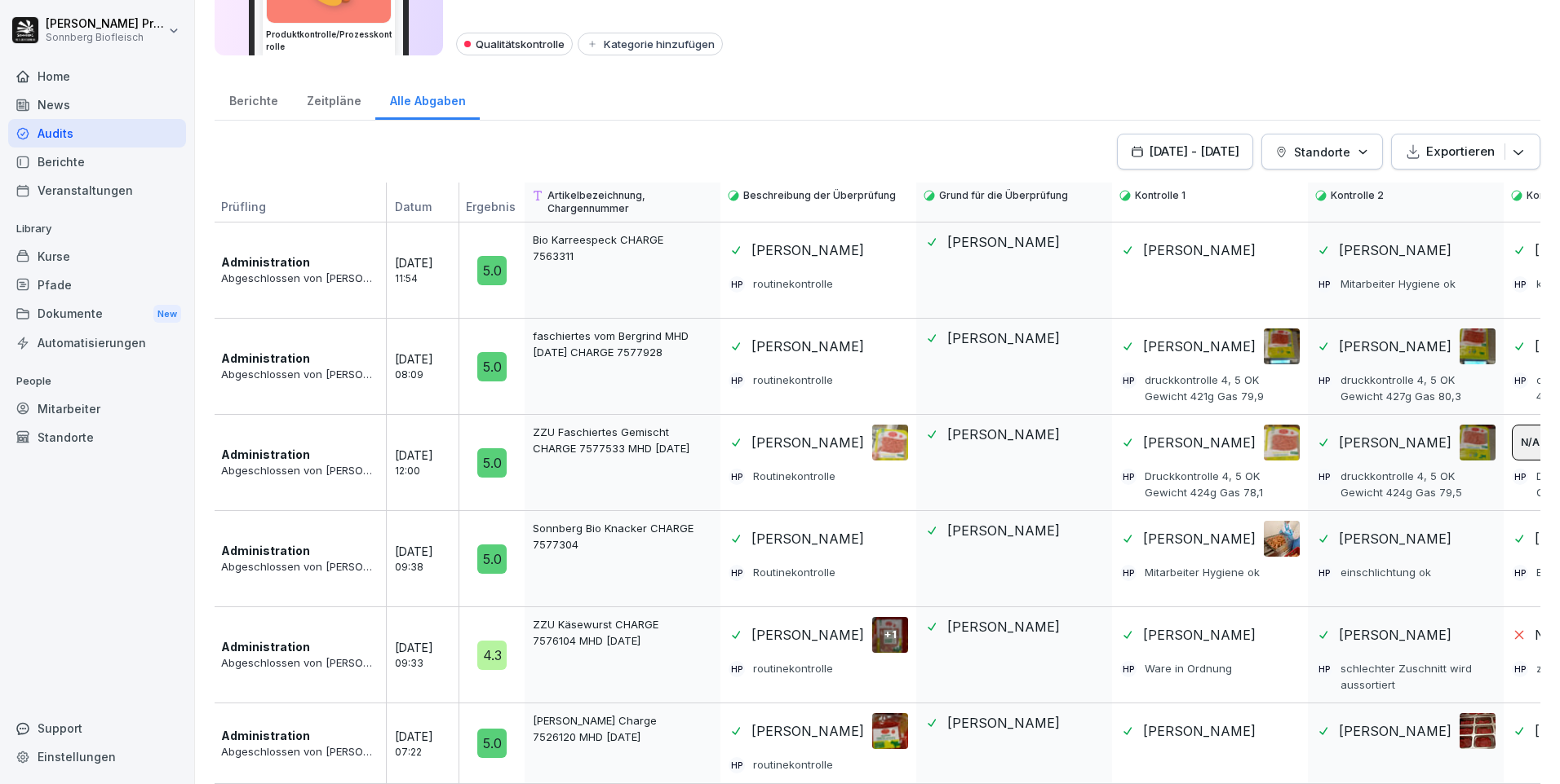
scroll to position [0, 0]
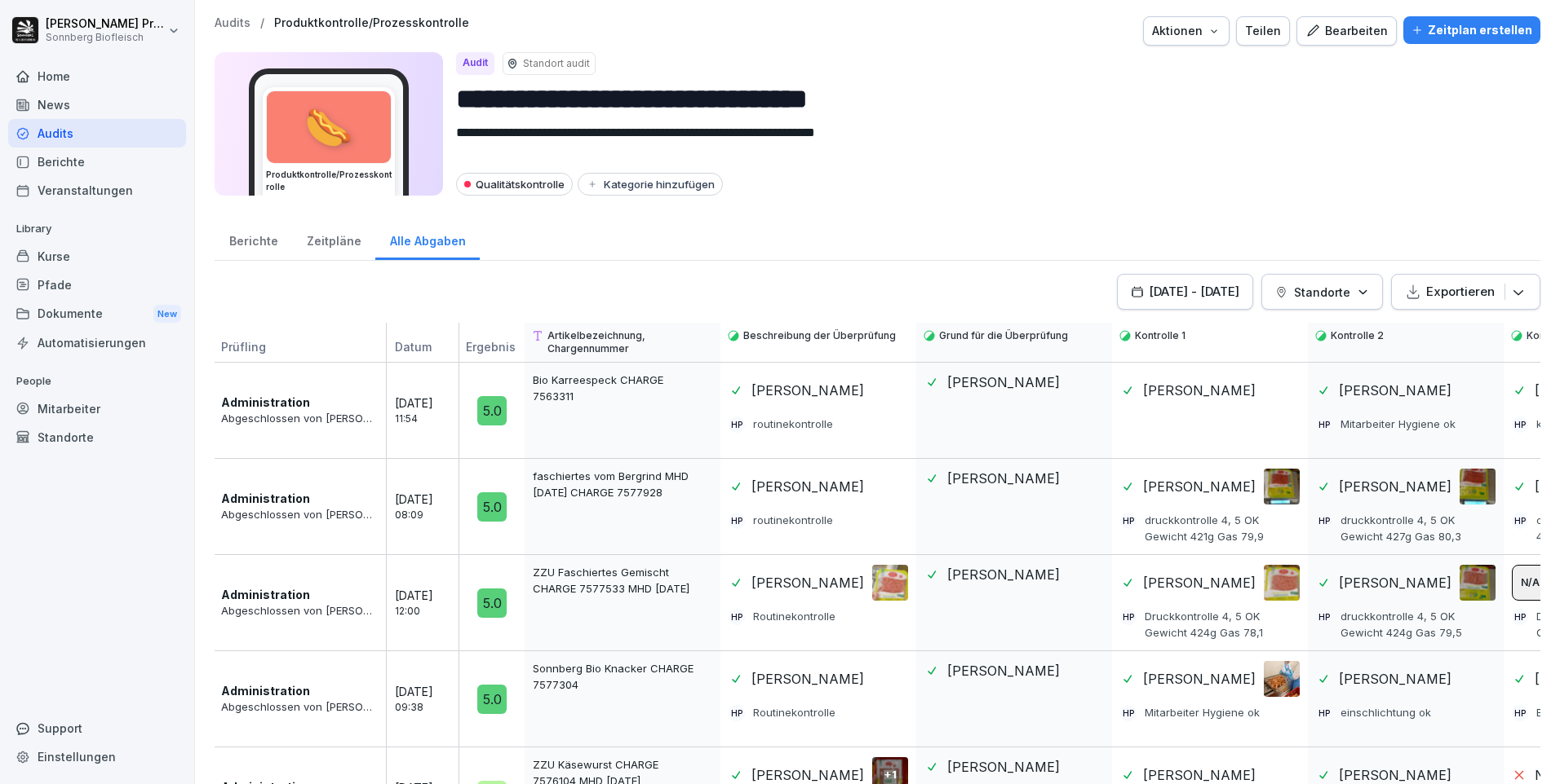
click at [260, 244] on div "Berichte" at bounding box center [253, 239] width 77 height 42
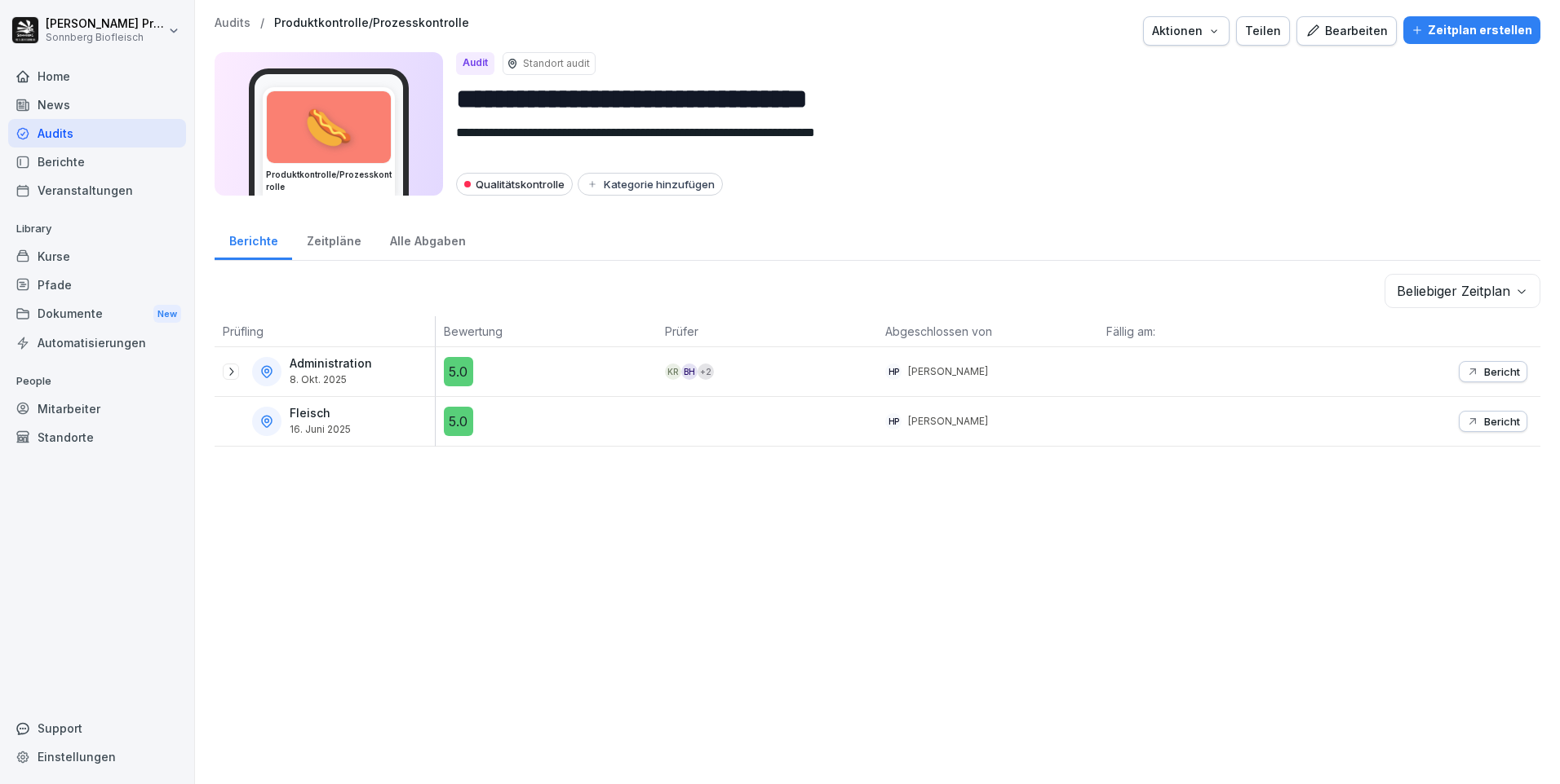
click at [228, 371] on icon at bounding box center [230, 372] width 13 height 13
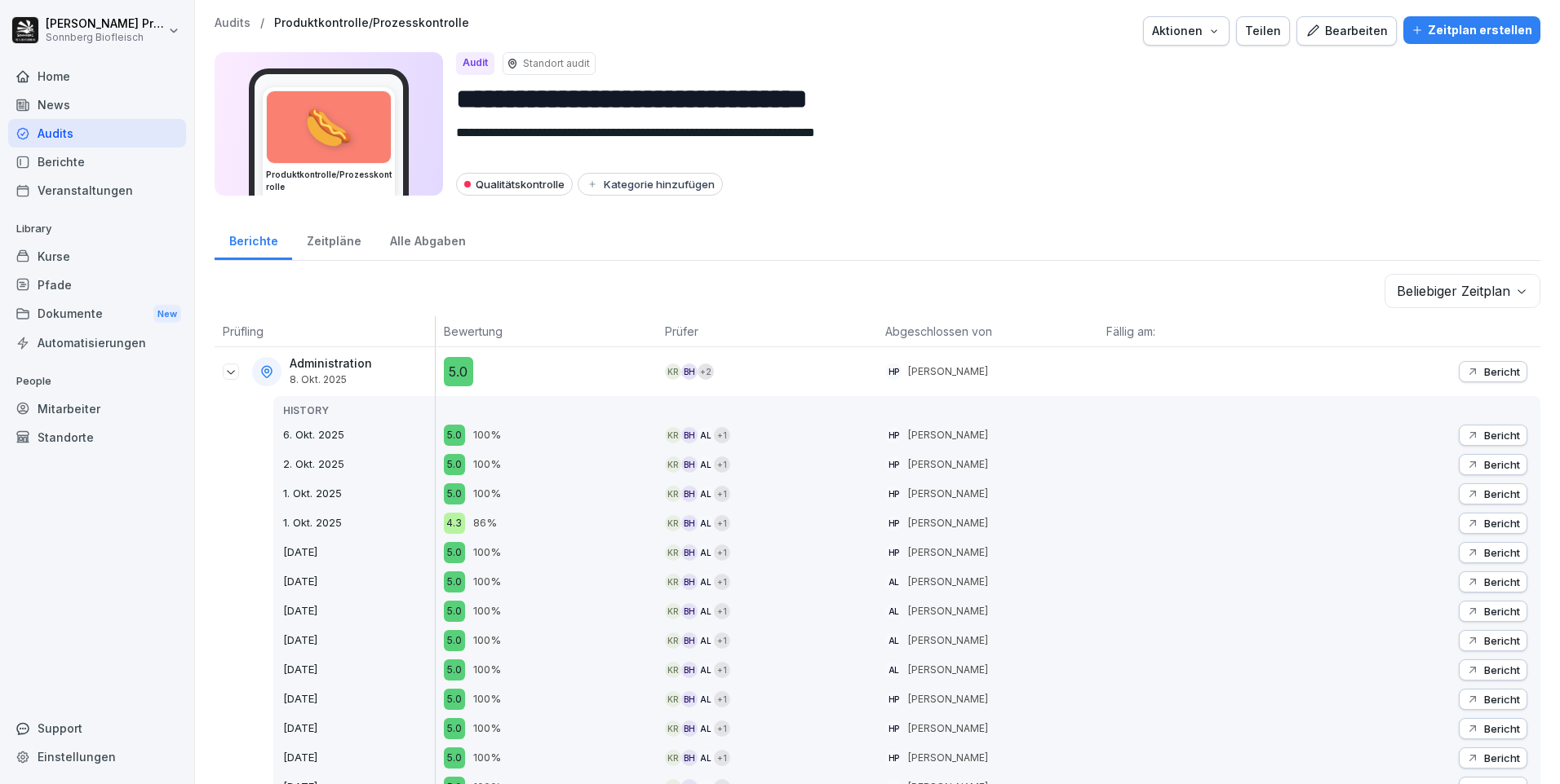
scroll to position [490, 0]
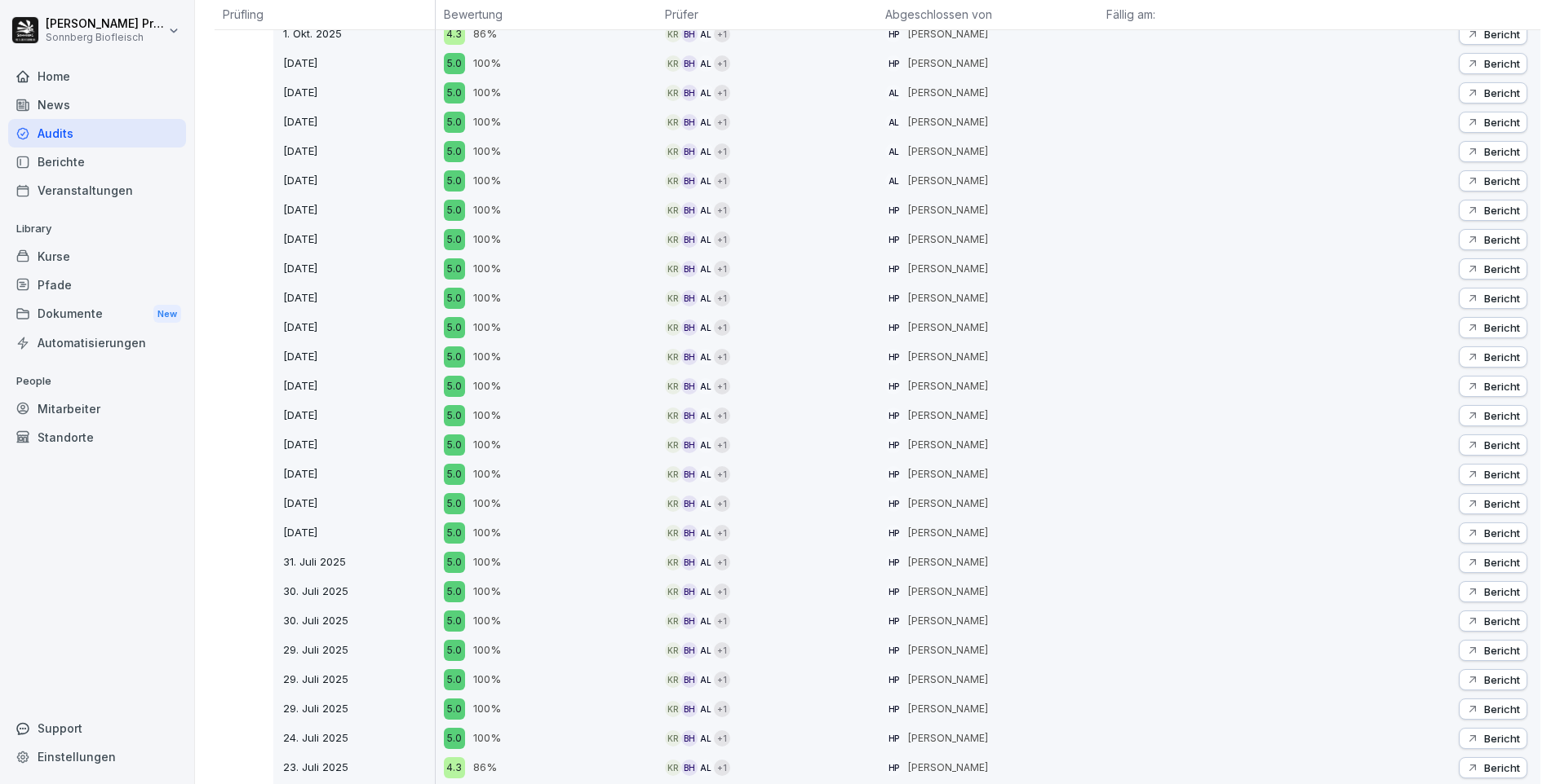
click at [1501, 271] on p "Bericht" at bounding box center [1501, 268] width 36 height 13
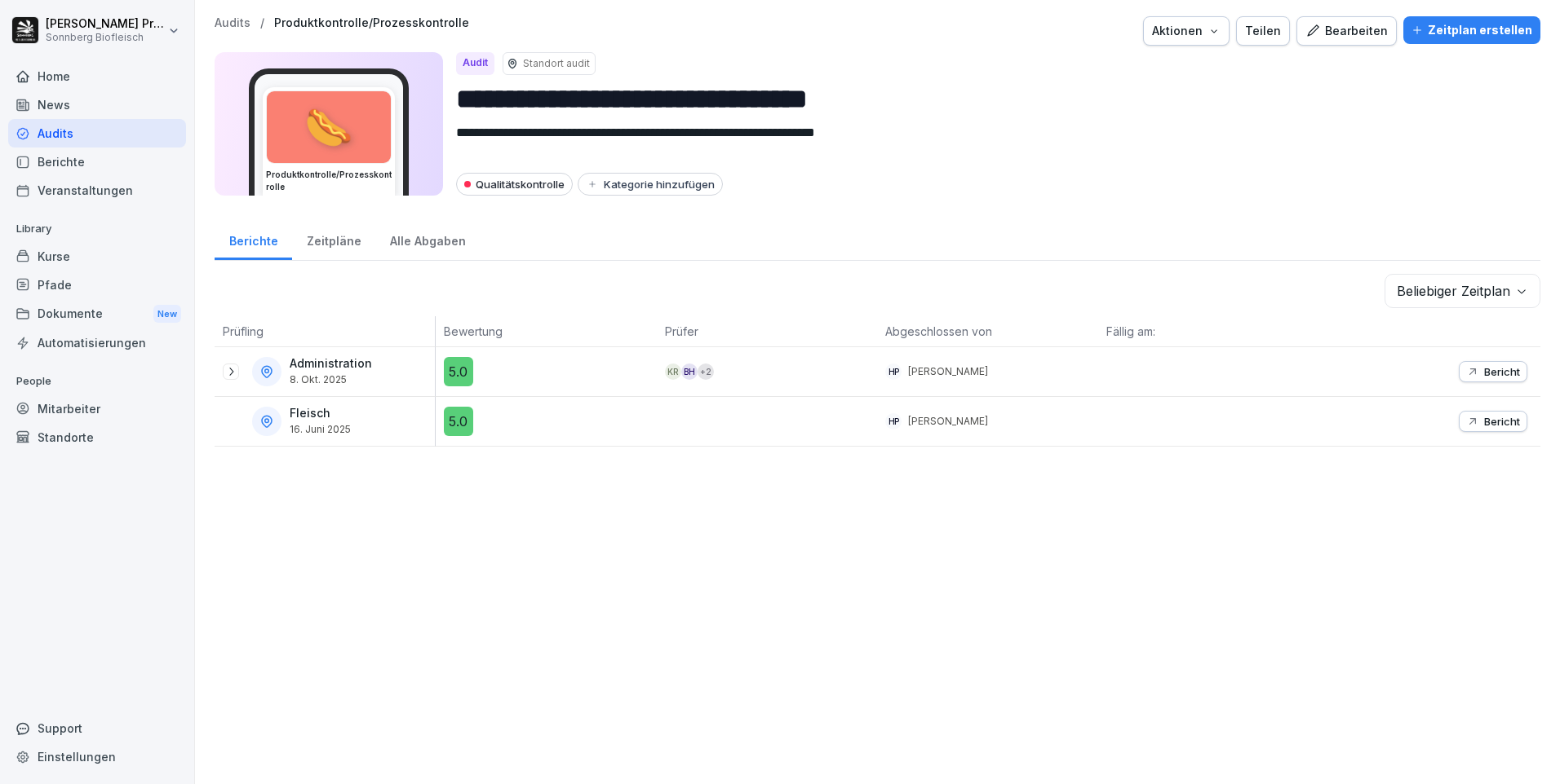
click at [224, 370] on icon at bounding box center [230, 372] width 13 height 13
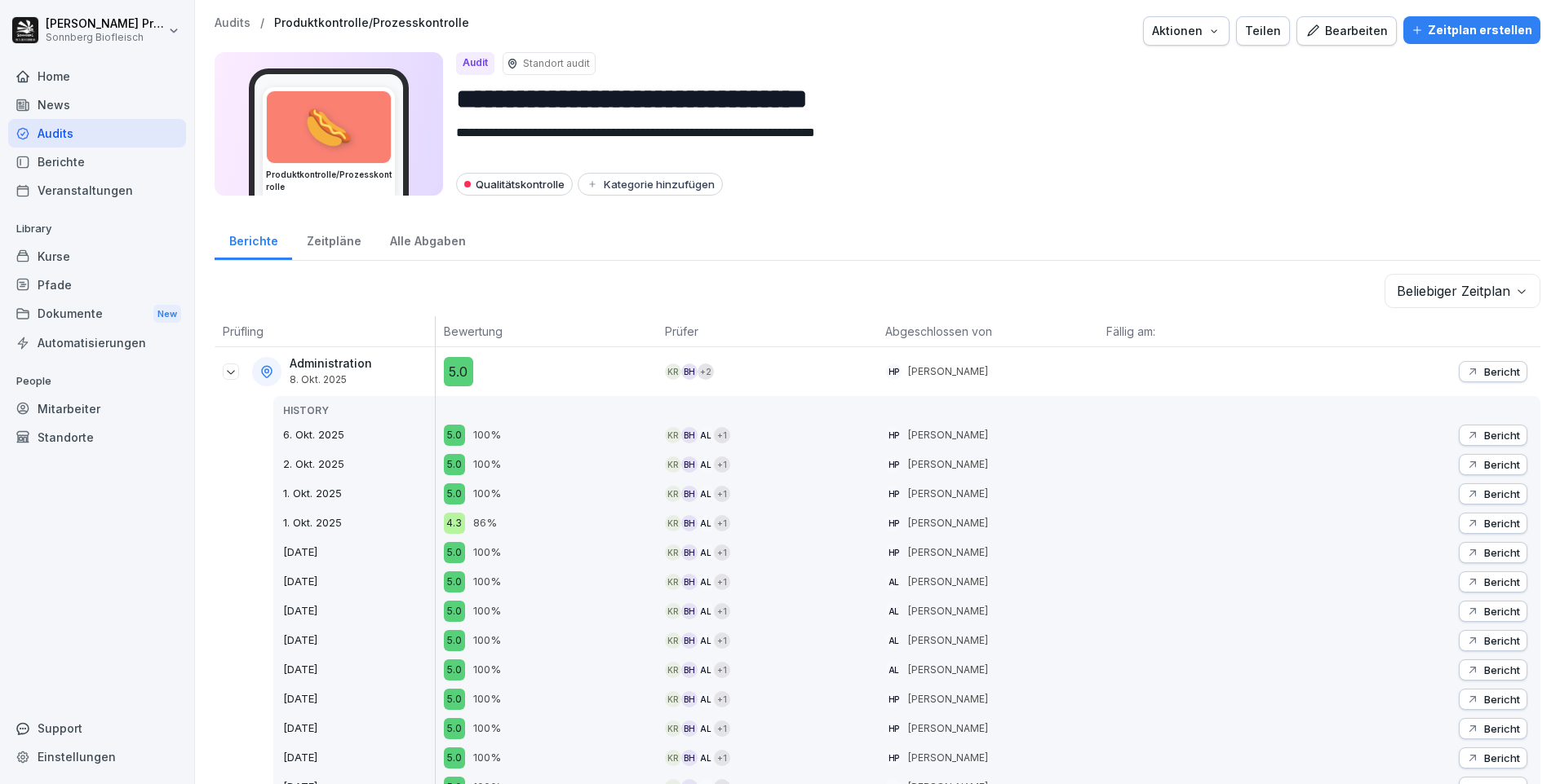
scroll to position [408, 0]
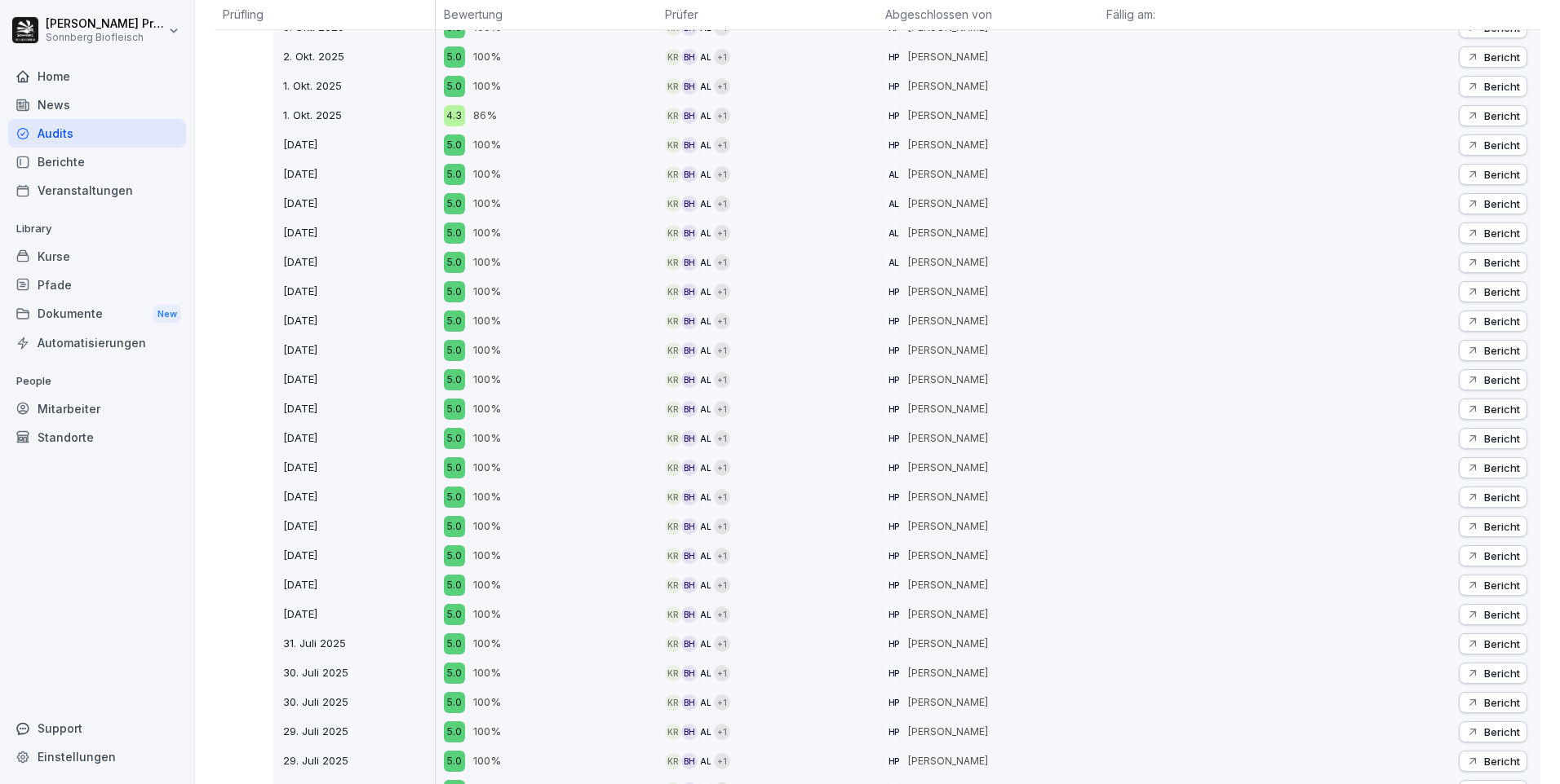
click at [1485, 382] on p "Bericht" at bounding box center [1501, 379] width 36 height 13
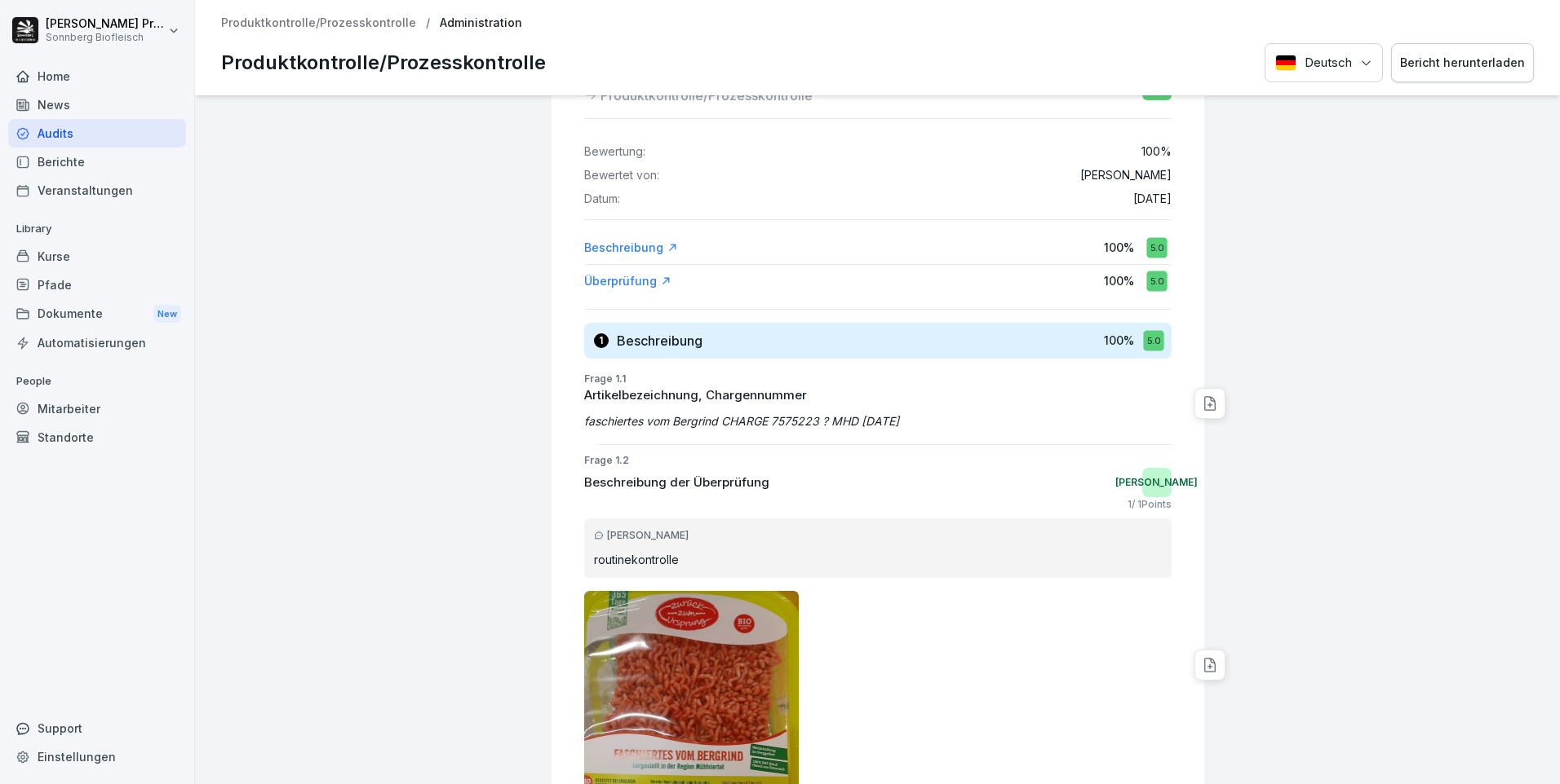
scroll to position [245, 0]
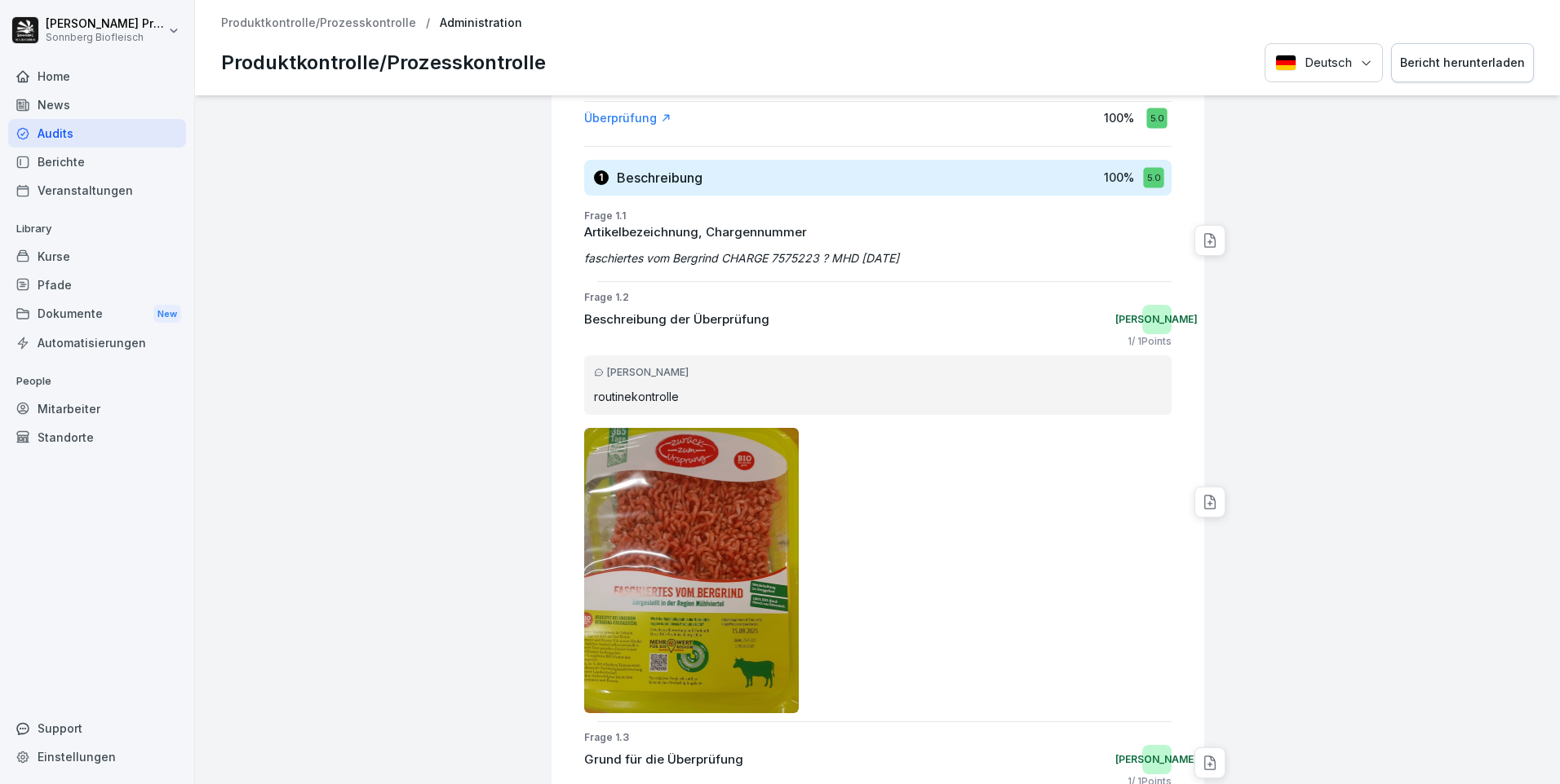
click at [704, 562] on img at bounding box center [692, 570] width 216 height 286
click at [690, 547] on img at bounding box center [692, 570] width 216 height 286
click at [338, 26] on p "Produktkontrolle/Prozesskontrolle" at bounding box center [319, 23] width 195 height 14
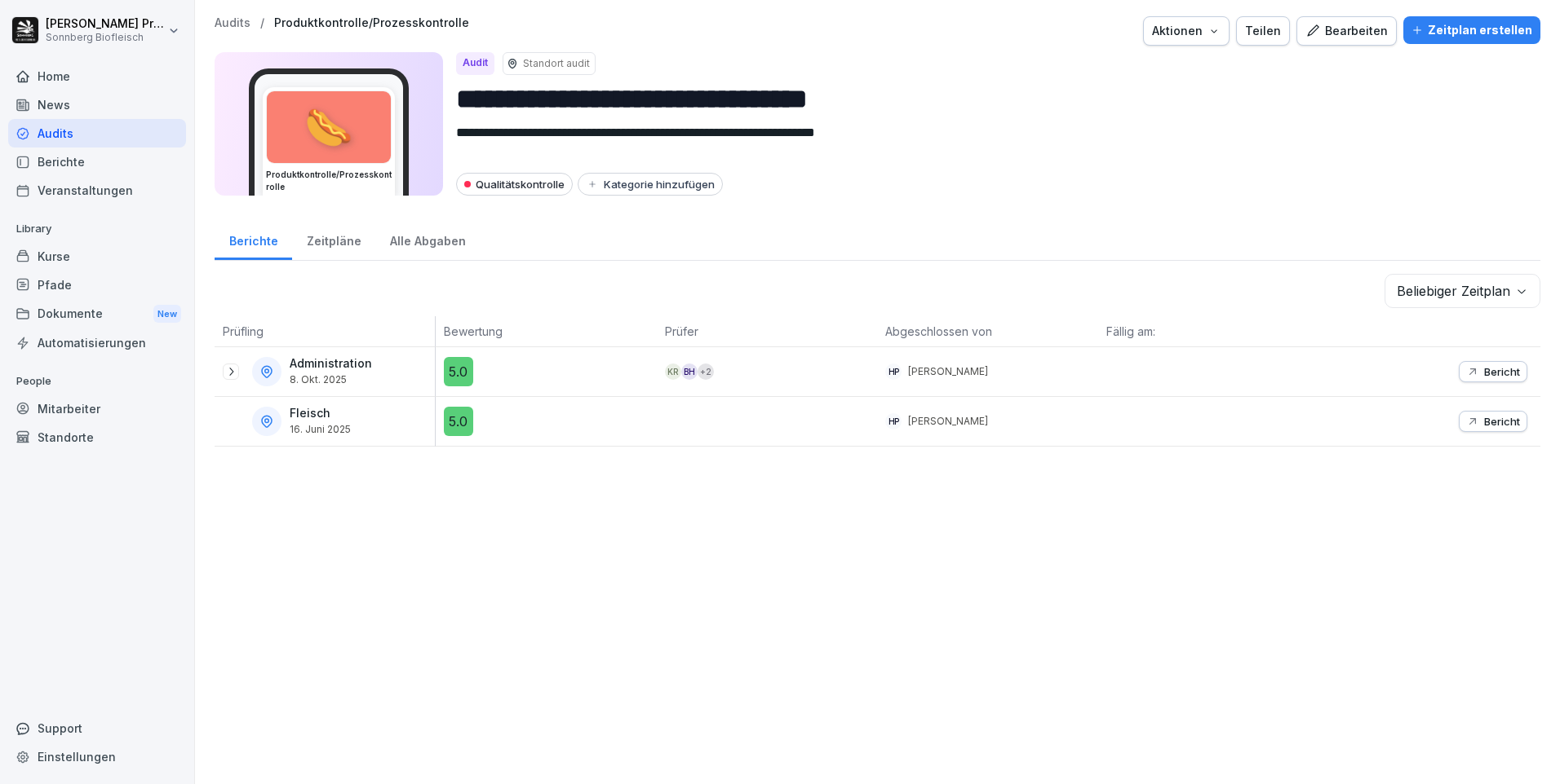
click at [329, 237] on div "Zeitpläne" at bounding box center [333, 239] width 83 height 42
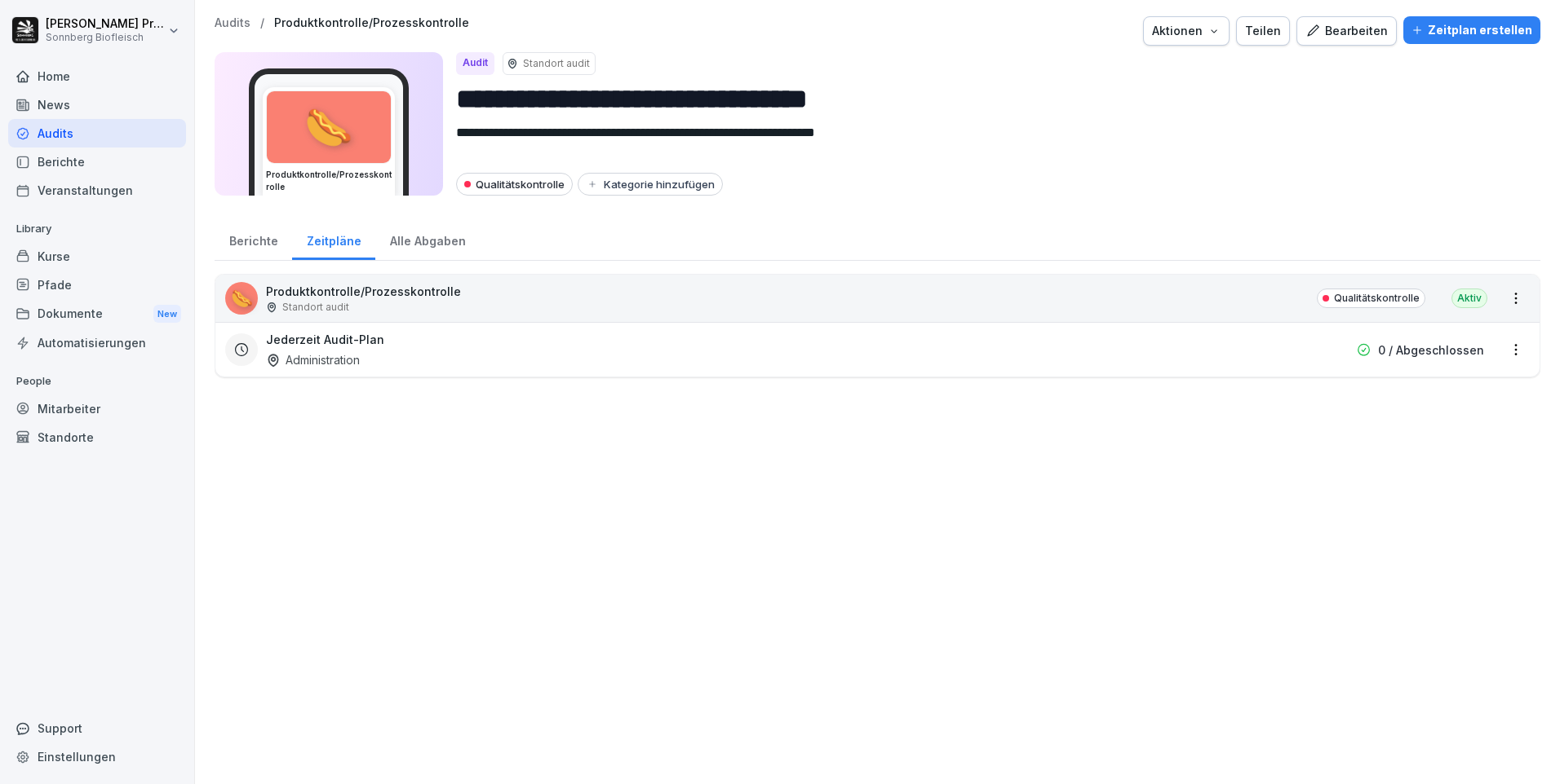
click at [412, 288] on p "Produktkontrolle/Prozesskontrolle" at bounding box center [364, 292] width 195 height 18
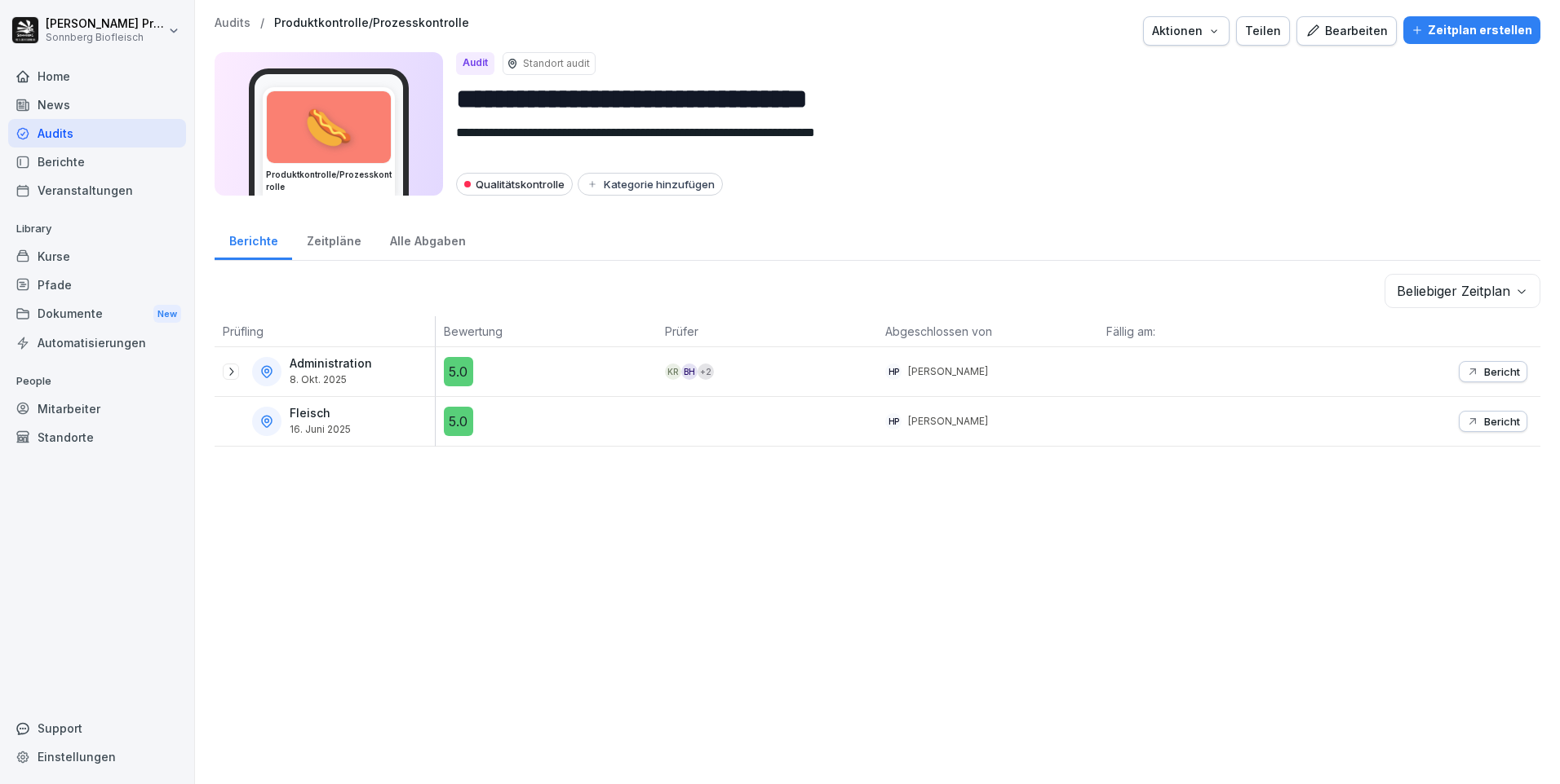
click at [413, 242] on div "Alle Abgaben" at bounding box center [427, 239] width 104 height 42
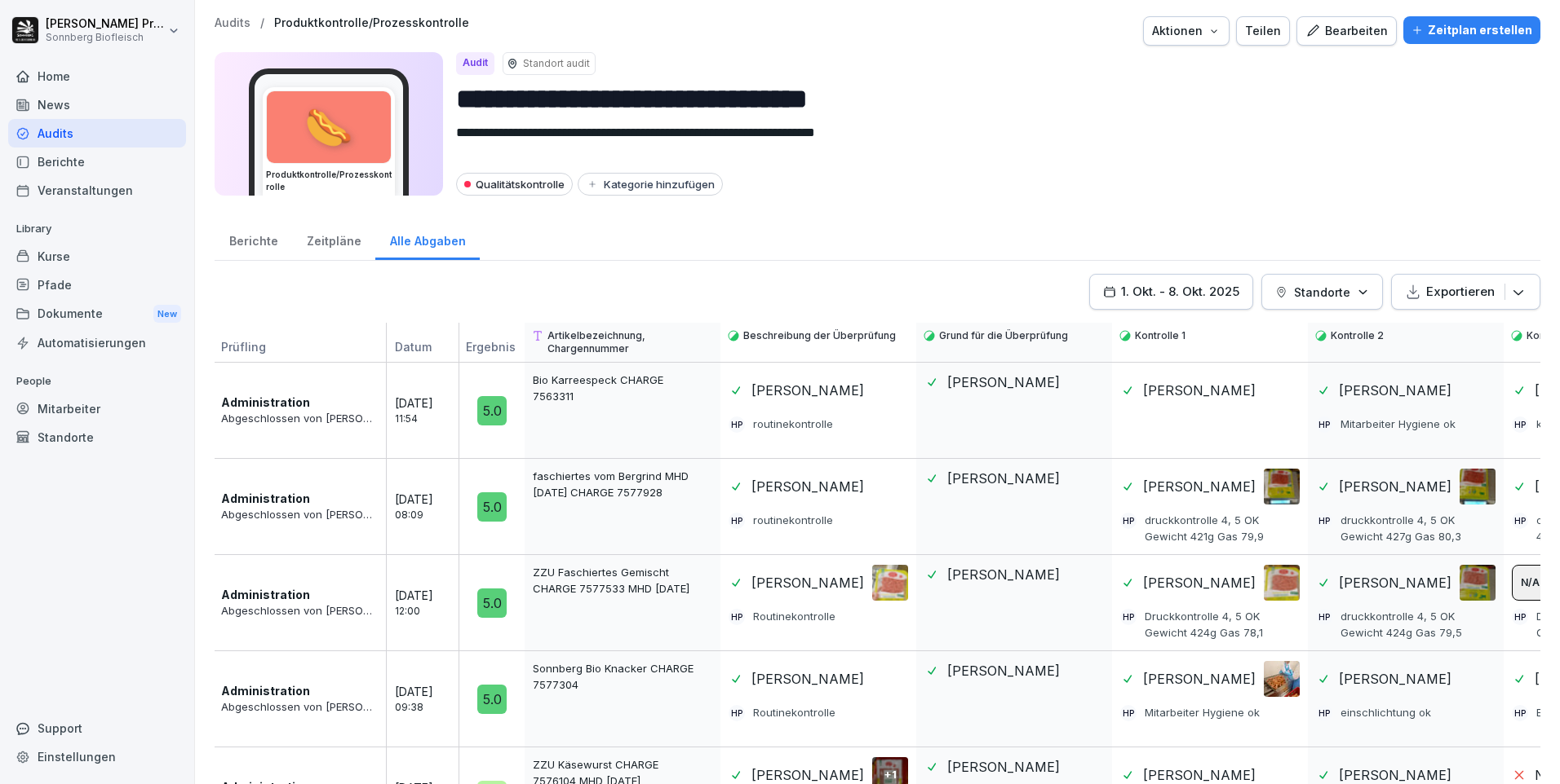
click at [1108, 296] on div "1. Okt. - 8. Okt. 2025" at bounding box center [1172, 292] width 137 height 18
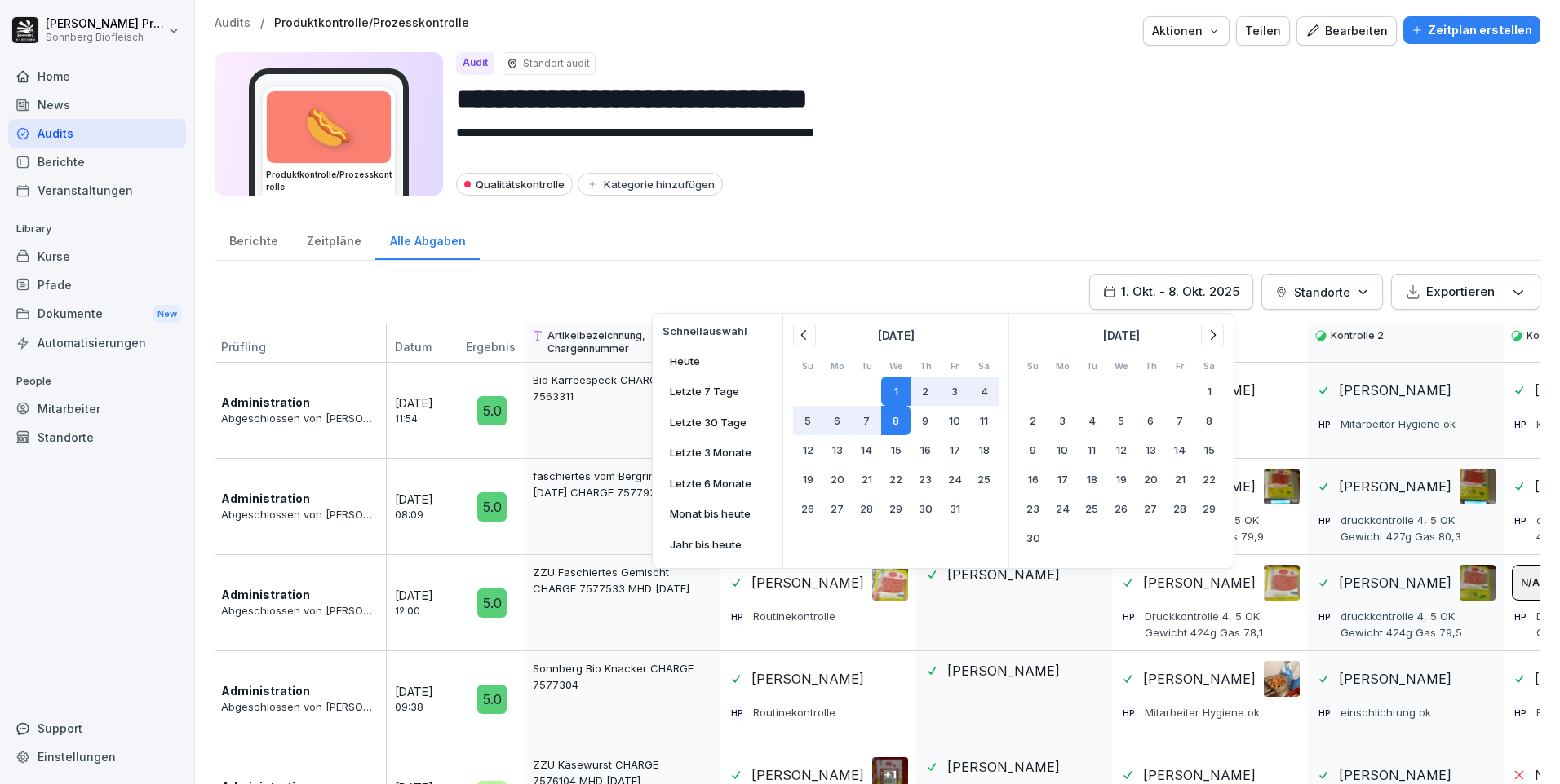
click at [801, 339] on icon at bounding box center [804, 334] width 17 height 17
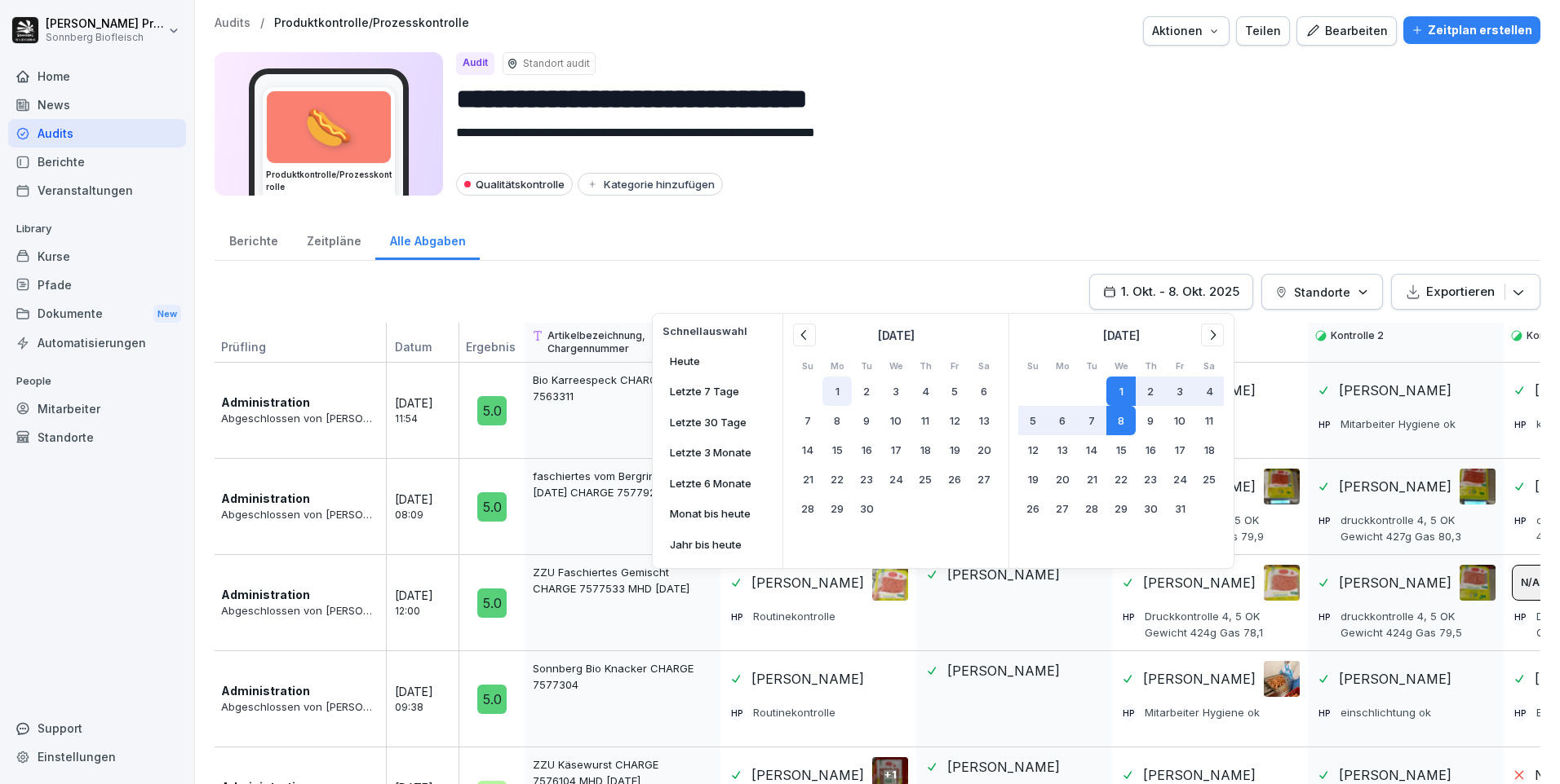
click at [834, 394] on button "1" at bounding box center [837, 391] width 29 height 29
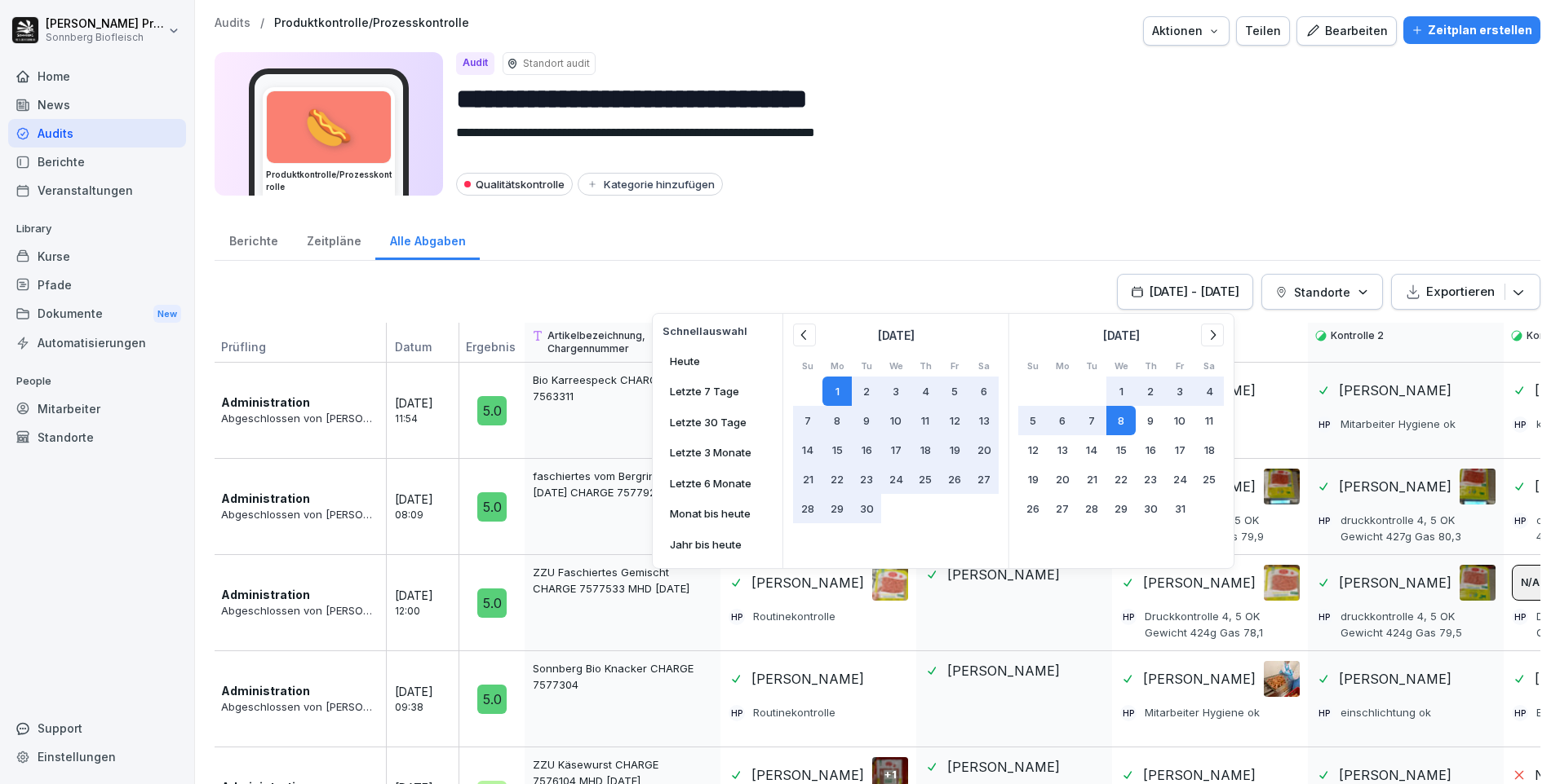
click at [1115, 419] on button "8" at bounding box center [1121, 420] width 29 height 29
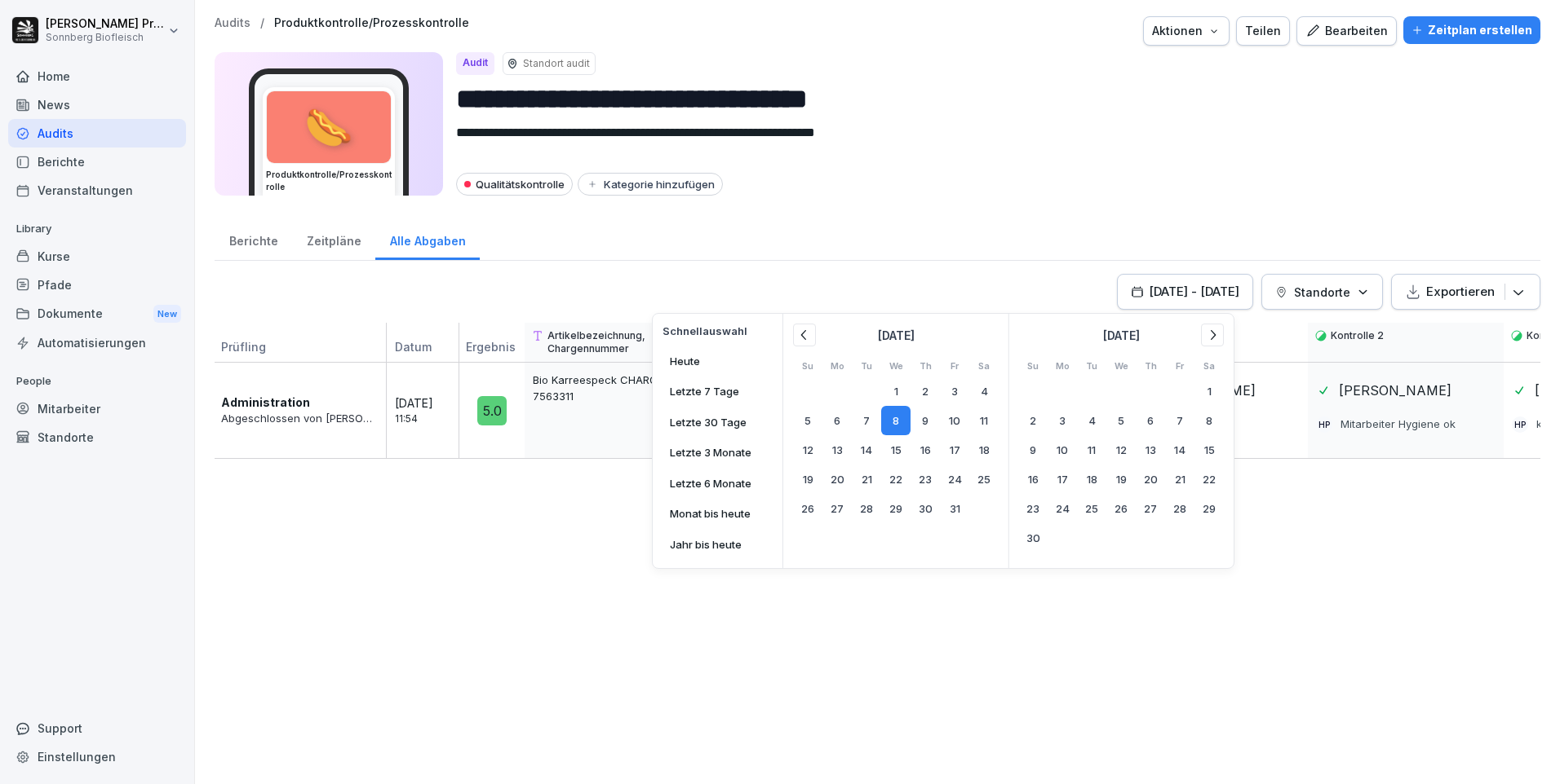
click at [808, 338] on icon at bounding box center [804, 334] width 17 height 17
click at [844, 389] on button "1" at bounding box center [837, 391] width 29 height 29
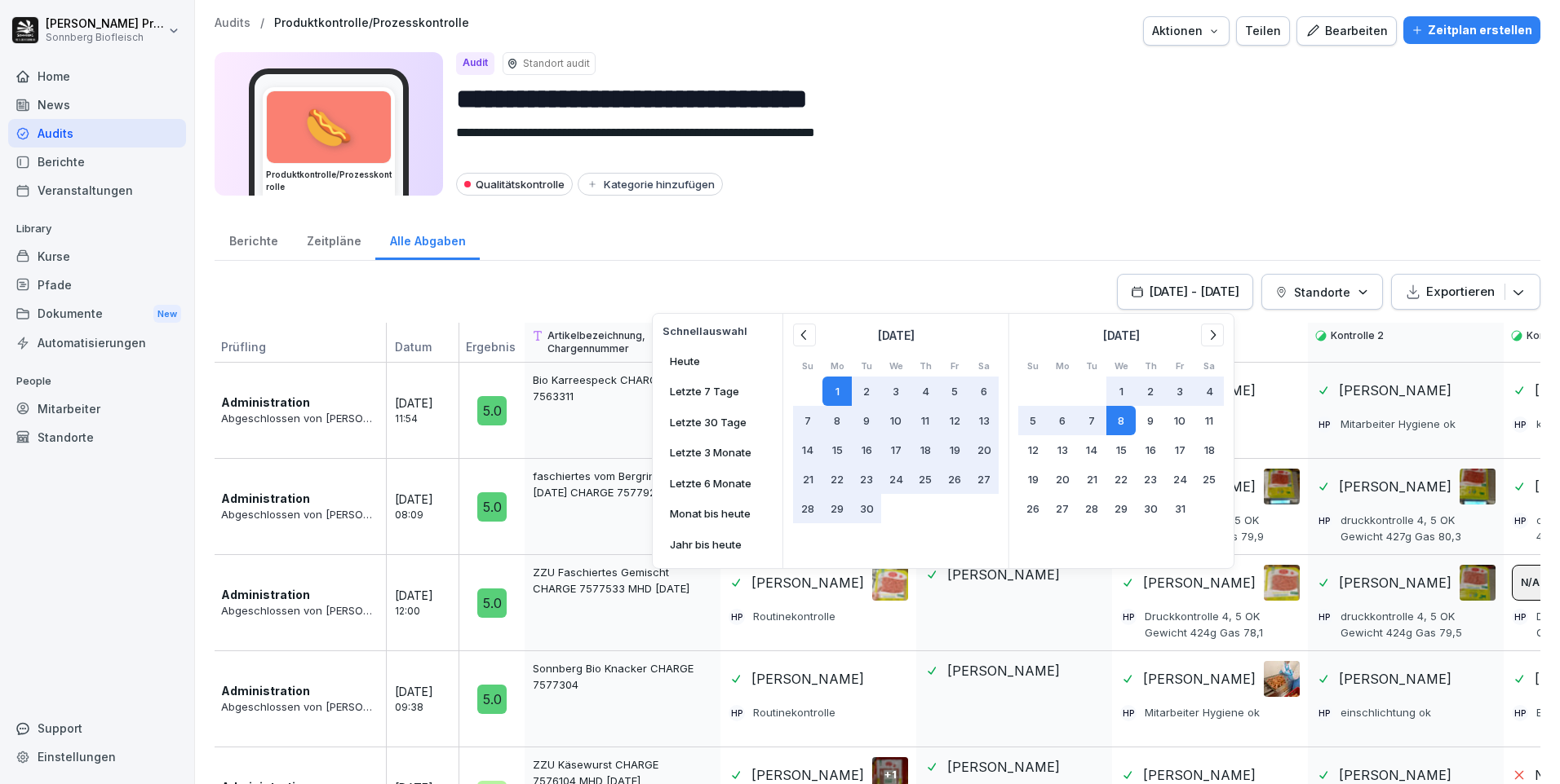
click at [1034, 308] on div "[DATE] - [DATE] Schnellauswahl [DATE] Letzte 7 Tage Letzte 30 Tage Letzte 3 Mon…" at bounding box center [877, 292] width 1326 height 36
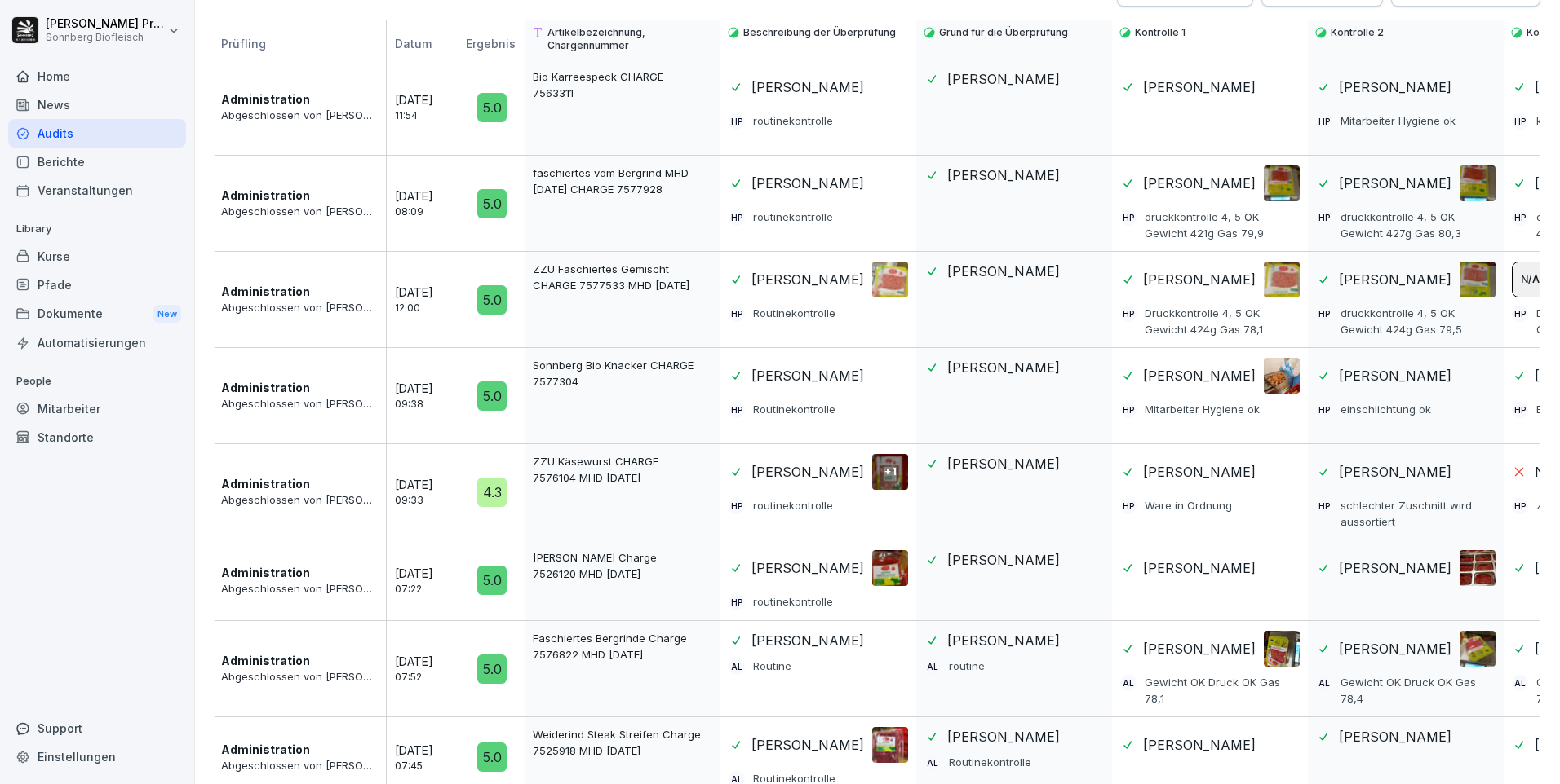
scroll to position [221, 0]
